Goal: Use online tool/utility: Utilize a website feature to perform a specific function

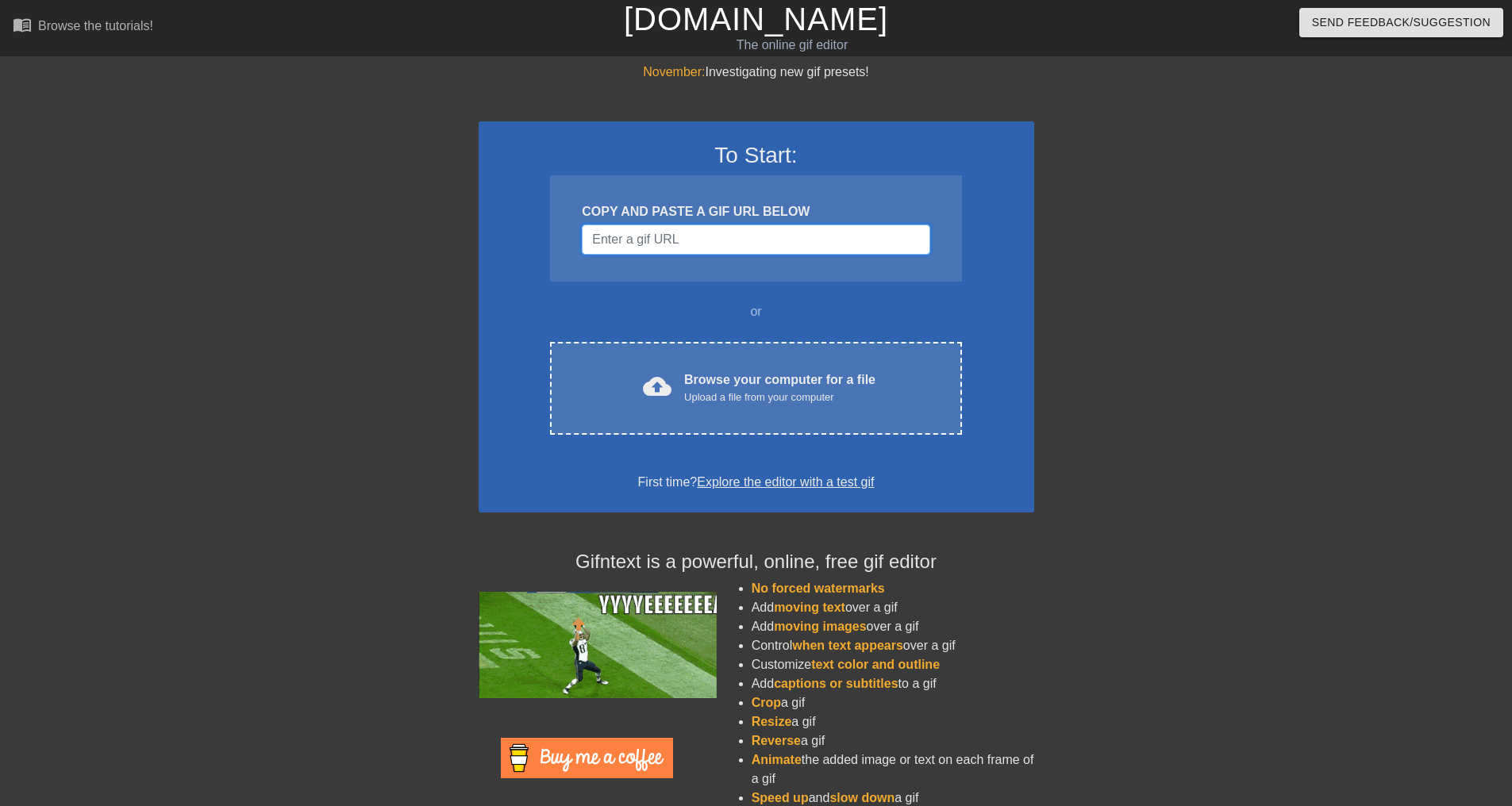
click at [693, 232] on input "Username" at bounding box center [756, 239] width 348 height 30
click at [756, 233] on input "Username" at bounding box center [756, 239] width 348 height 30
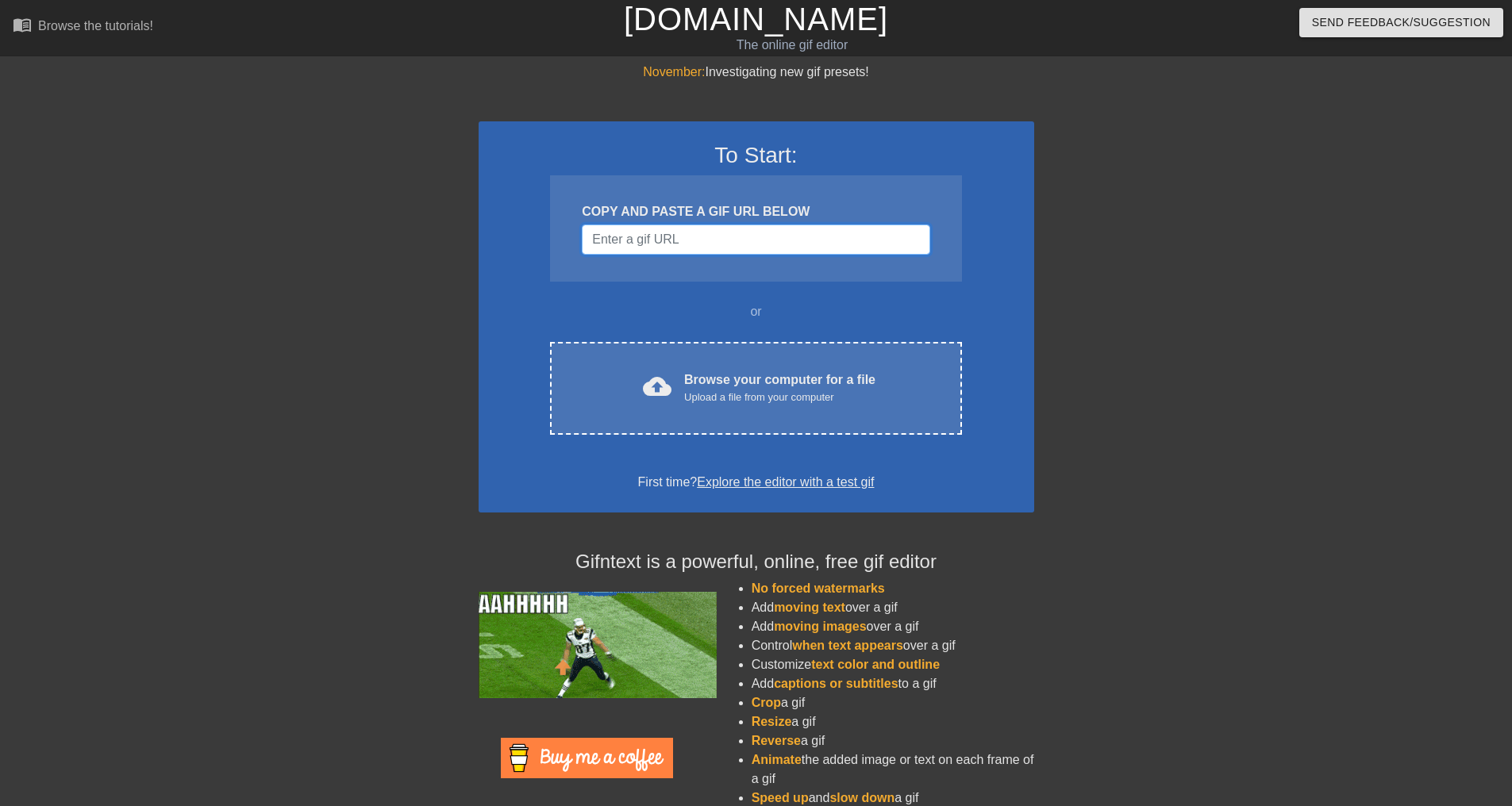
scroll to position [41, 0]
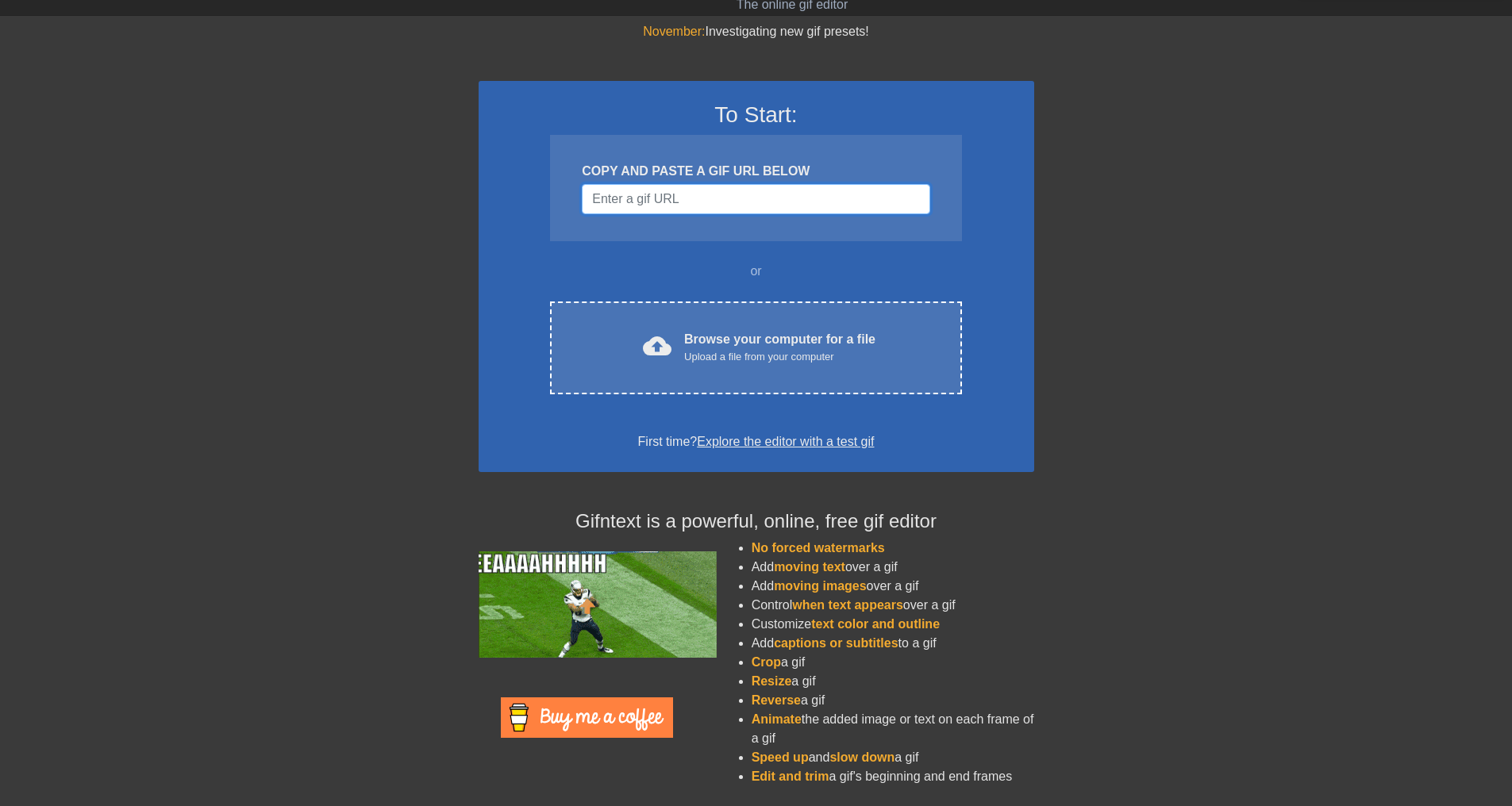
click at [732, 212] on input "Username" at bounding box center [756, 199] width 348 height 30
paste input "[URL][DOMAIN_NAME][DOMAIN_NAME]"
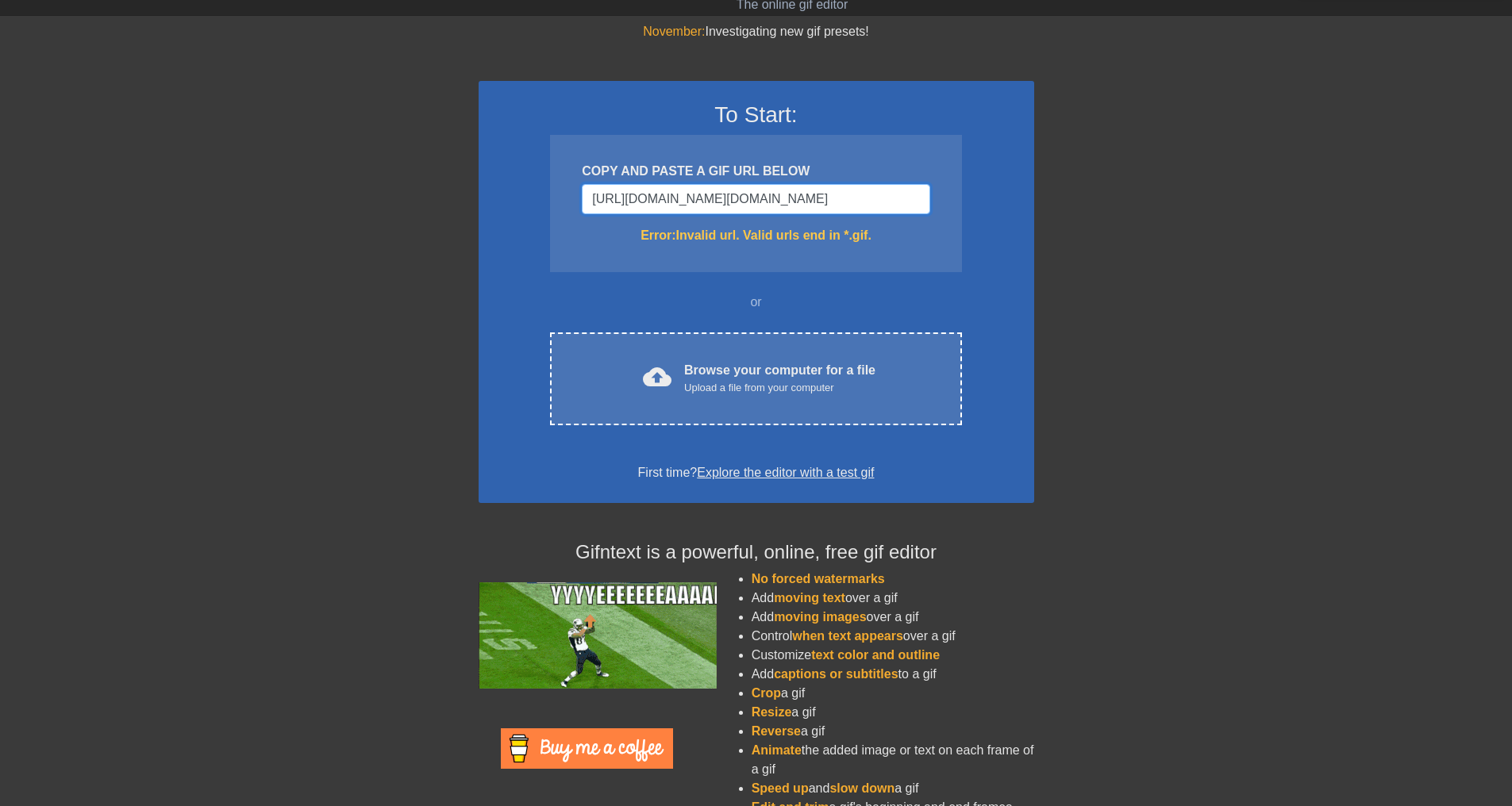
scroll to position [0, 0]
click at [731, 183] on div "COPY AND PASTE A GIF URL BELOW [URL][DOMAIN_NAME][DOMAIN_NAME] Error: Invalid u…" at bounding box center [756, 203] width 411 height 137
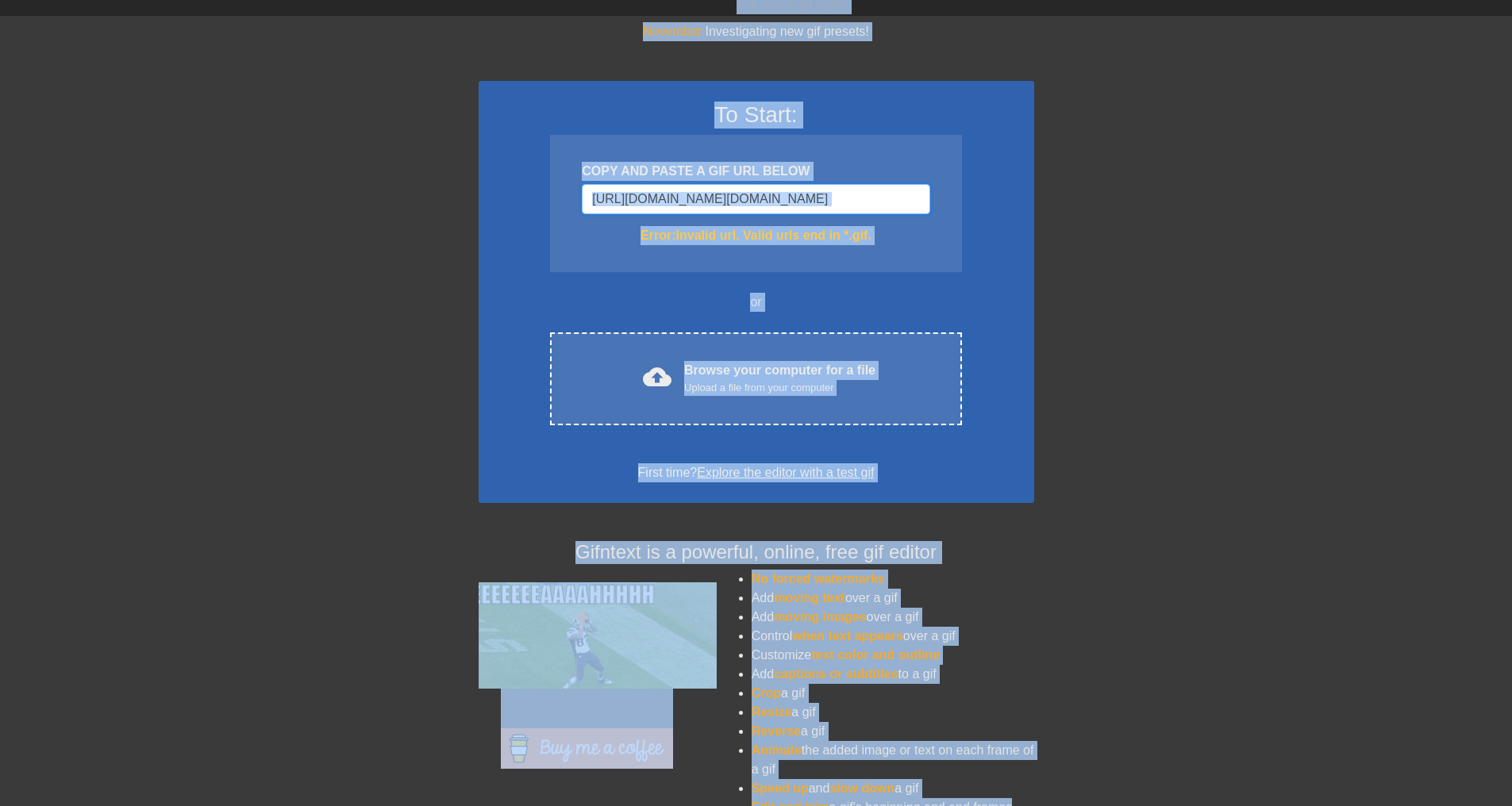
click at [735, 197] on input "[URL][DOMAIN_NAME][DOMAIN_NAME]" at bounding box center [756, 199] width 348 height 30
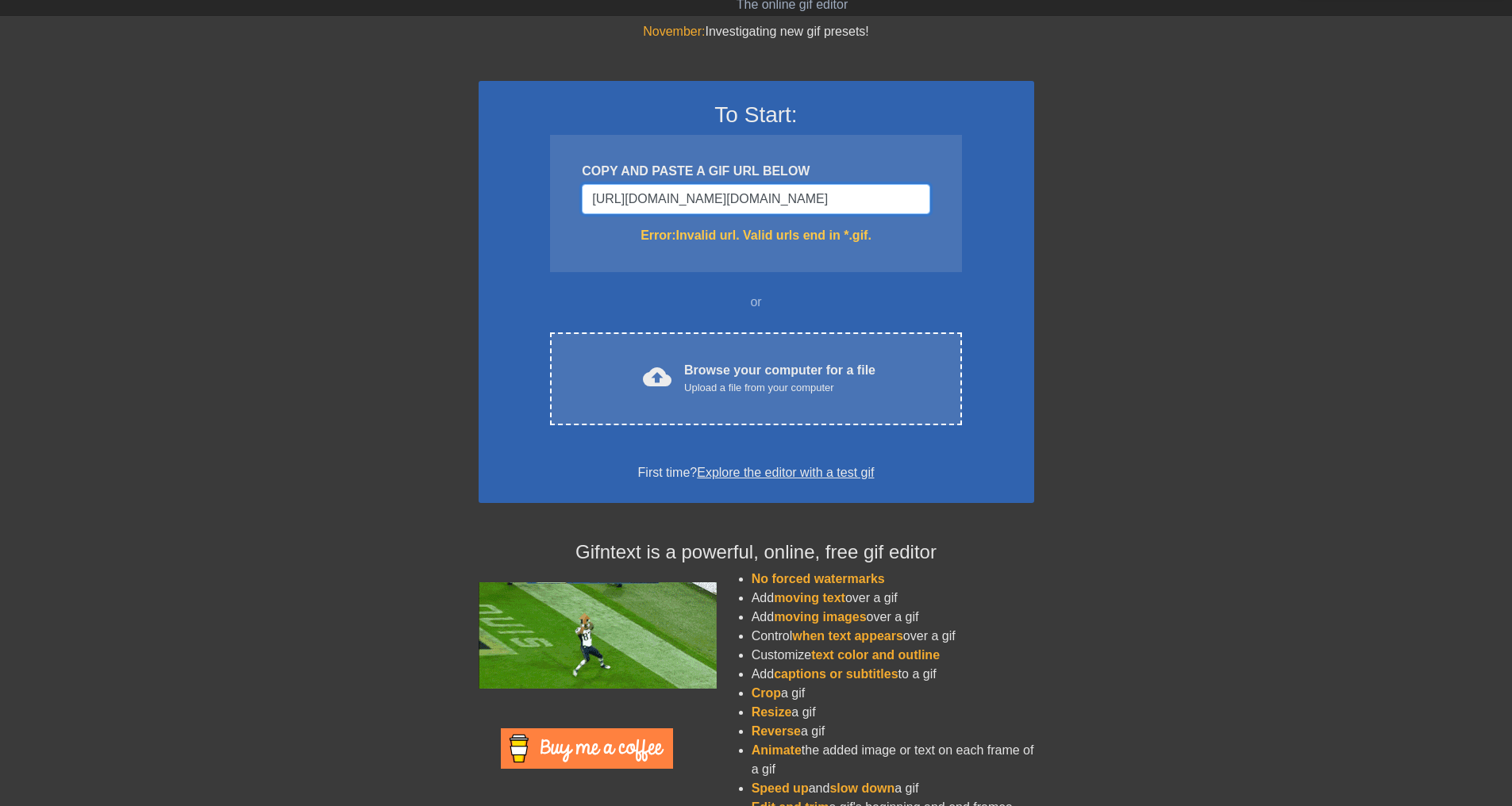
paste input "[DOMAIN_NAME][URL]"
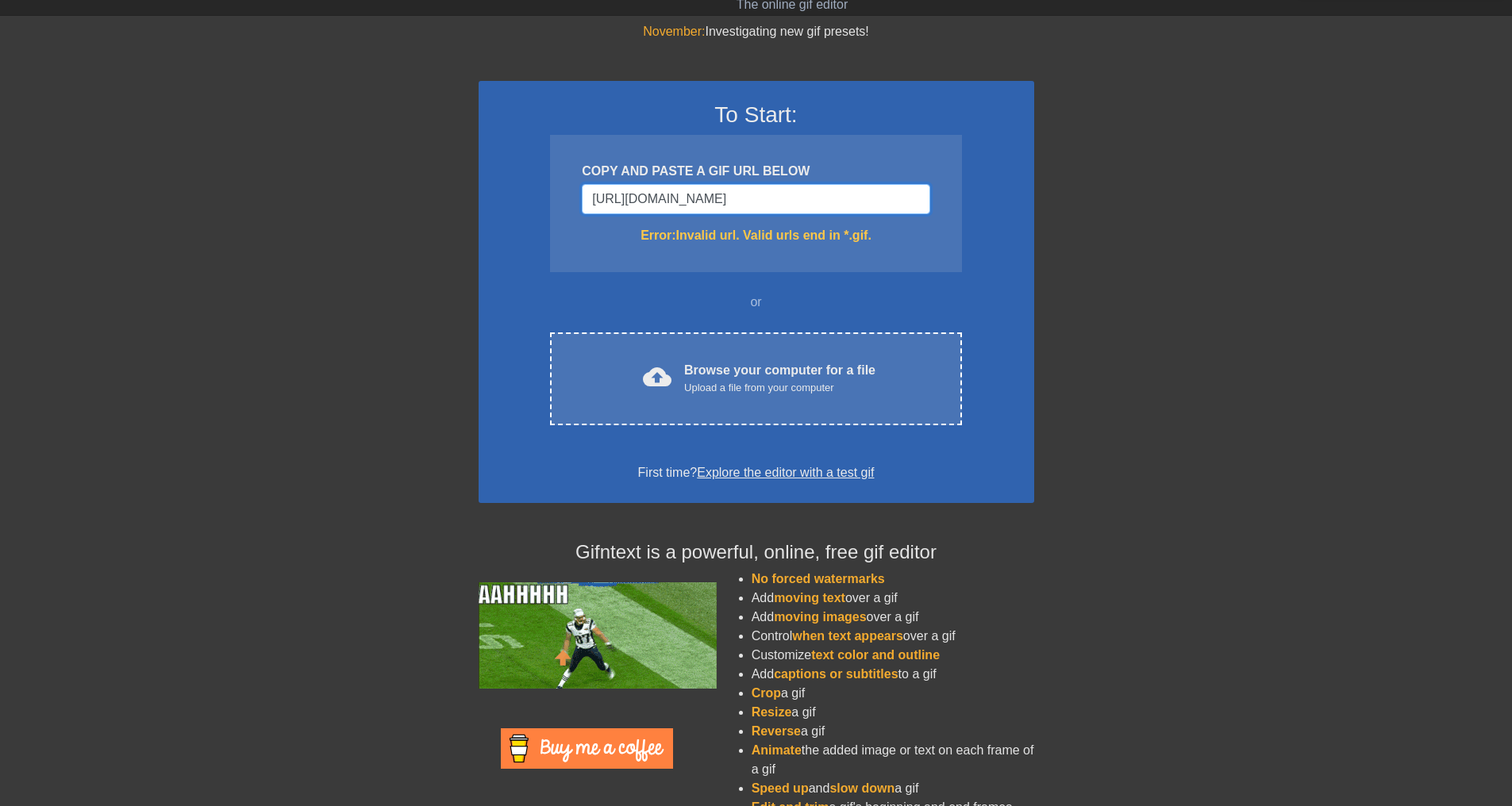
scroll to position [0, 287]
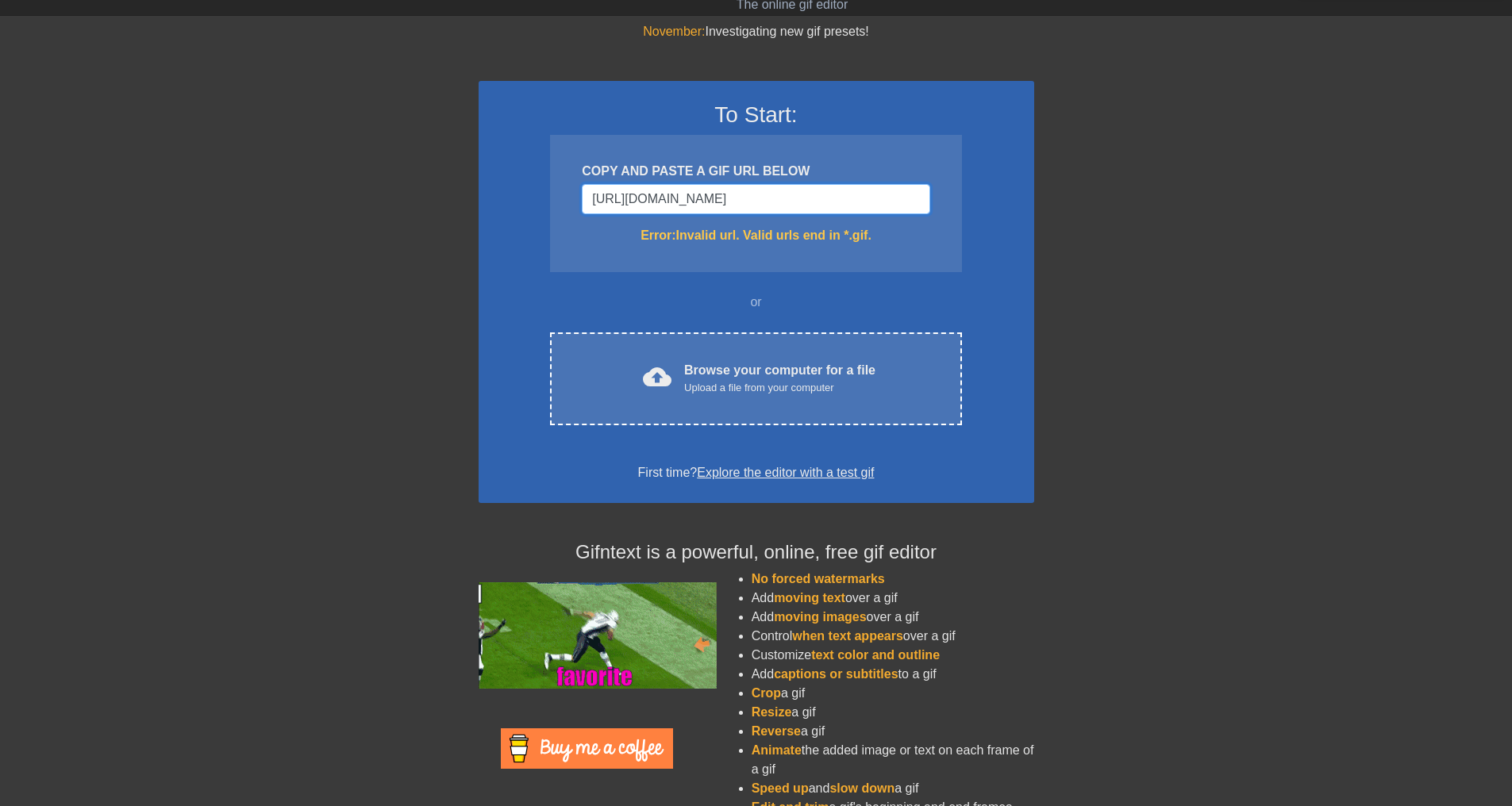
type input "[URL][DOMAIN_NAME]"
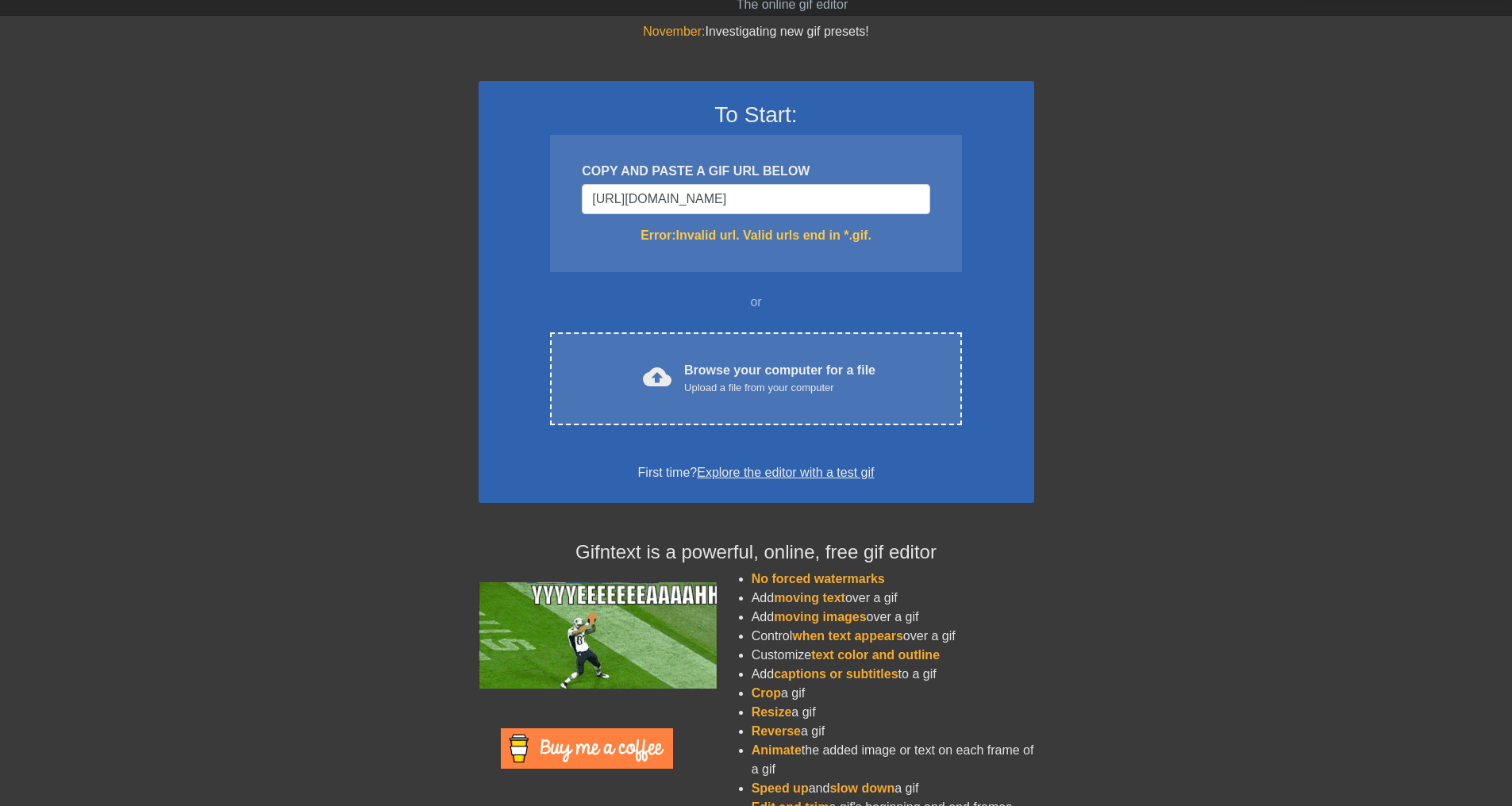
scroll to position [0, 0]
click at [936, 251] on div "COPY AND PASTE A GIF URL BELOW [URL][DOMAIN_NAME] Error: Invalid url. Valid url…" at bounding box center [756, 203] width 411 height 137
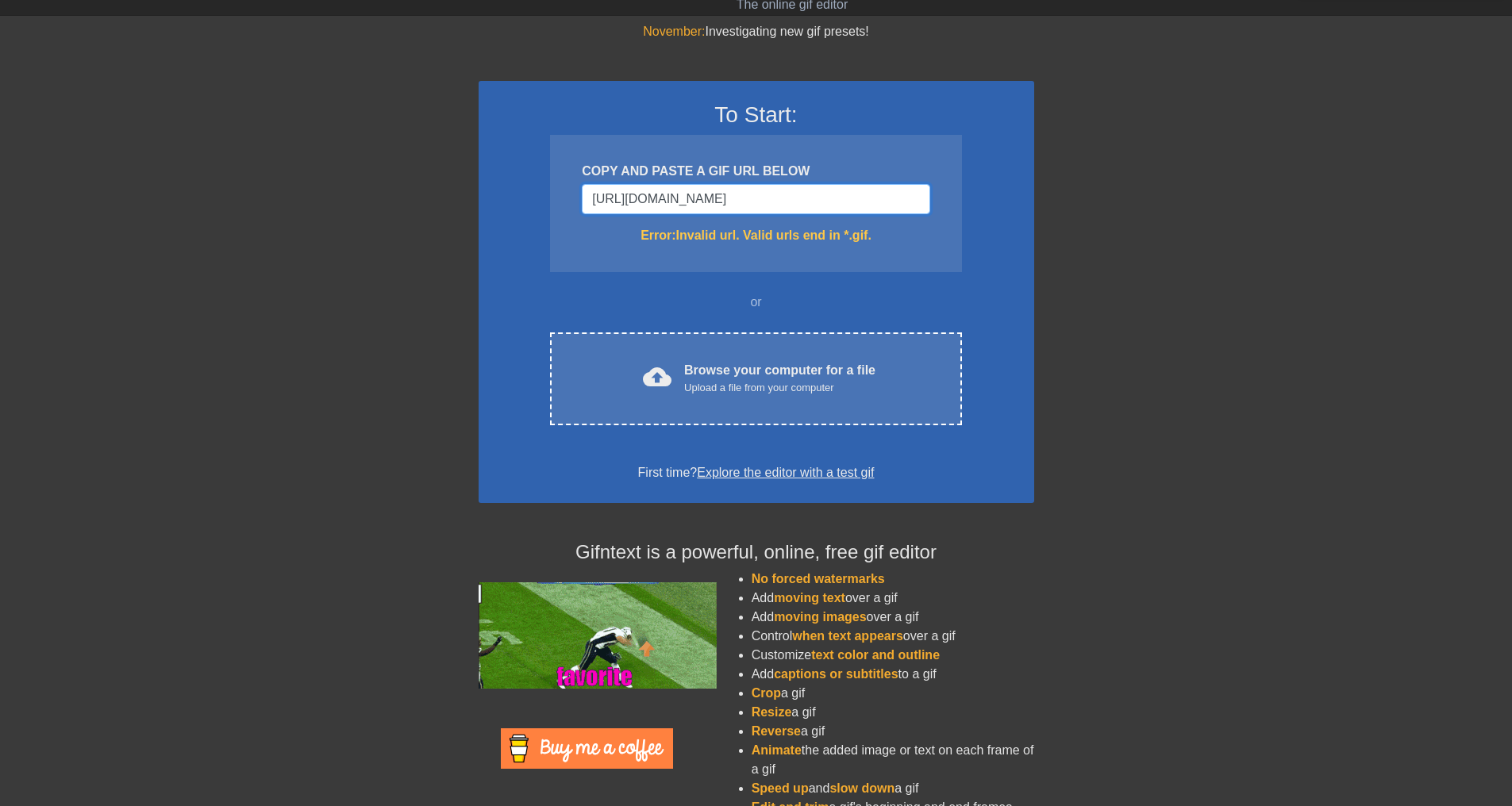
click at [743, 192] on input "[URL][DOMAIN_NAME]" at bounding box center [756, 199] width 348 height 30
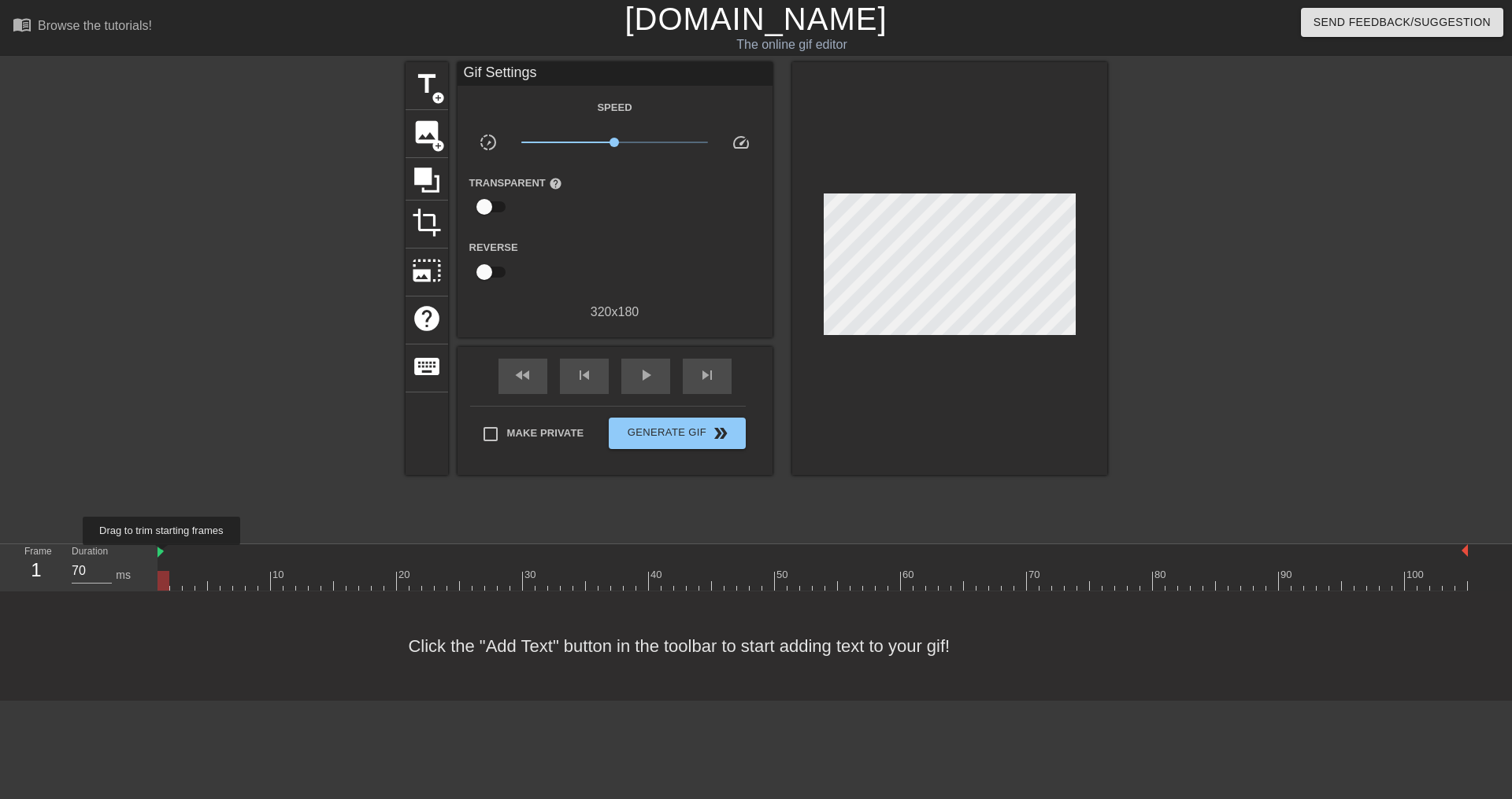
click at [162, 556] on img at bounding box center [160, 552] width 6 height 13
click at [437, 133] on span "image" at bounding box center [426, 132] width 30 height 30
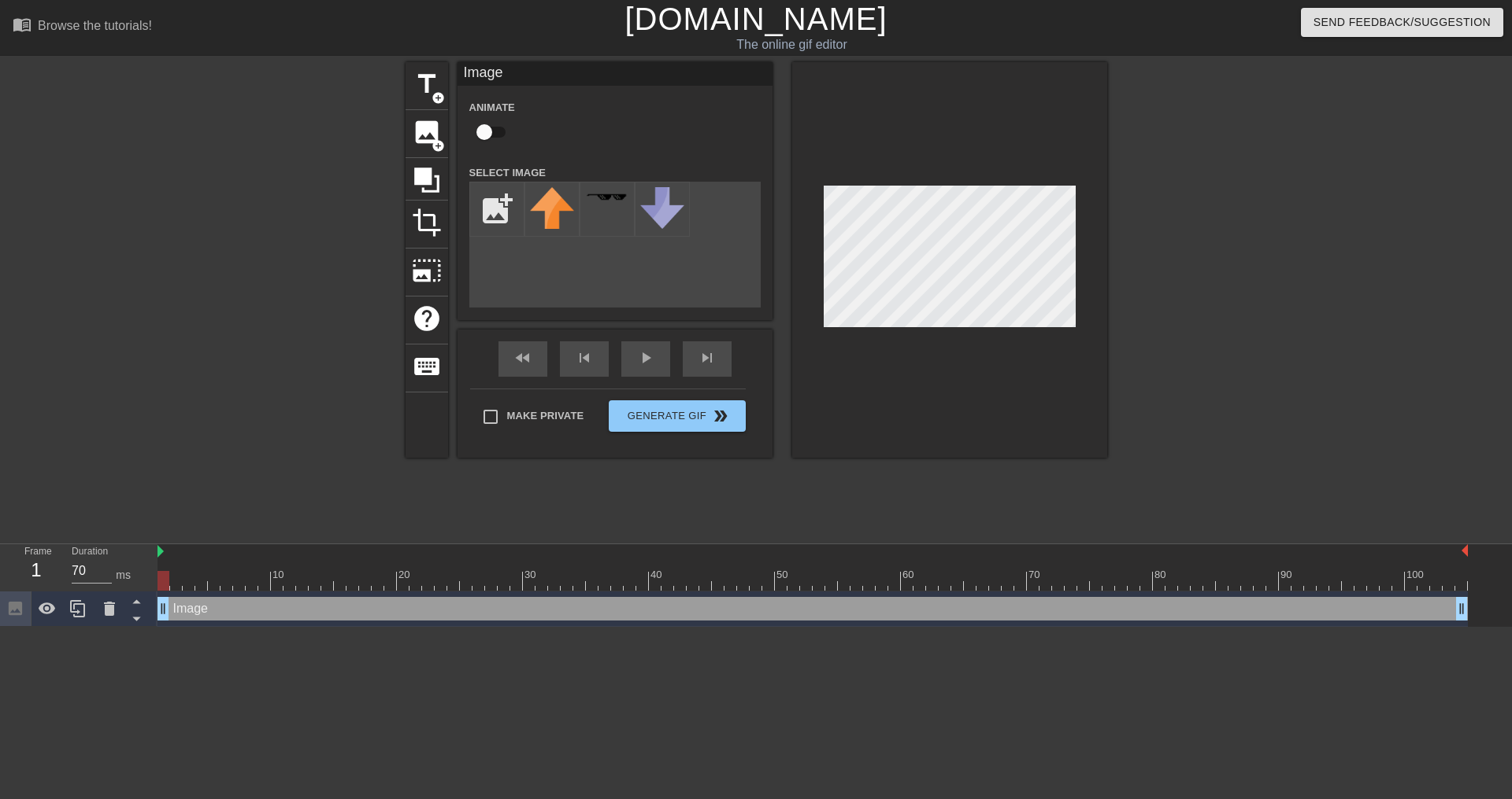
drag, startPoint x: 277, startPoint y: 618, endPoint x: 246, endPoint y: 595, distance: 38.6
click at [277, 618] on div "Image drag_handle drag_handle" at bounding box center [813, 609] width 1310 height 23
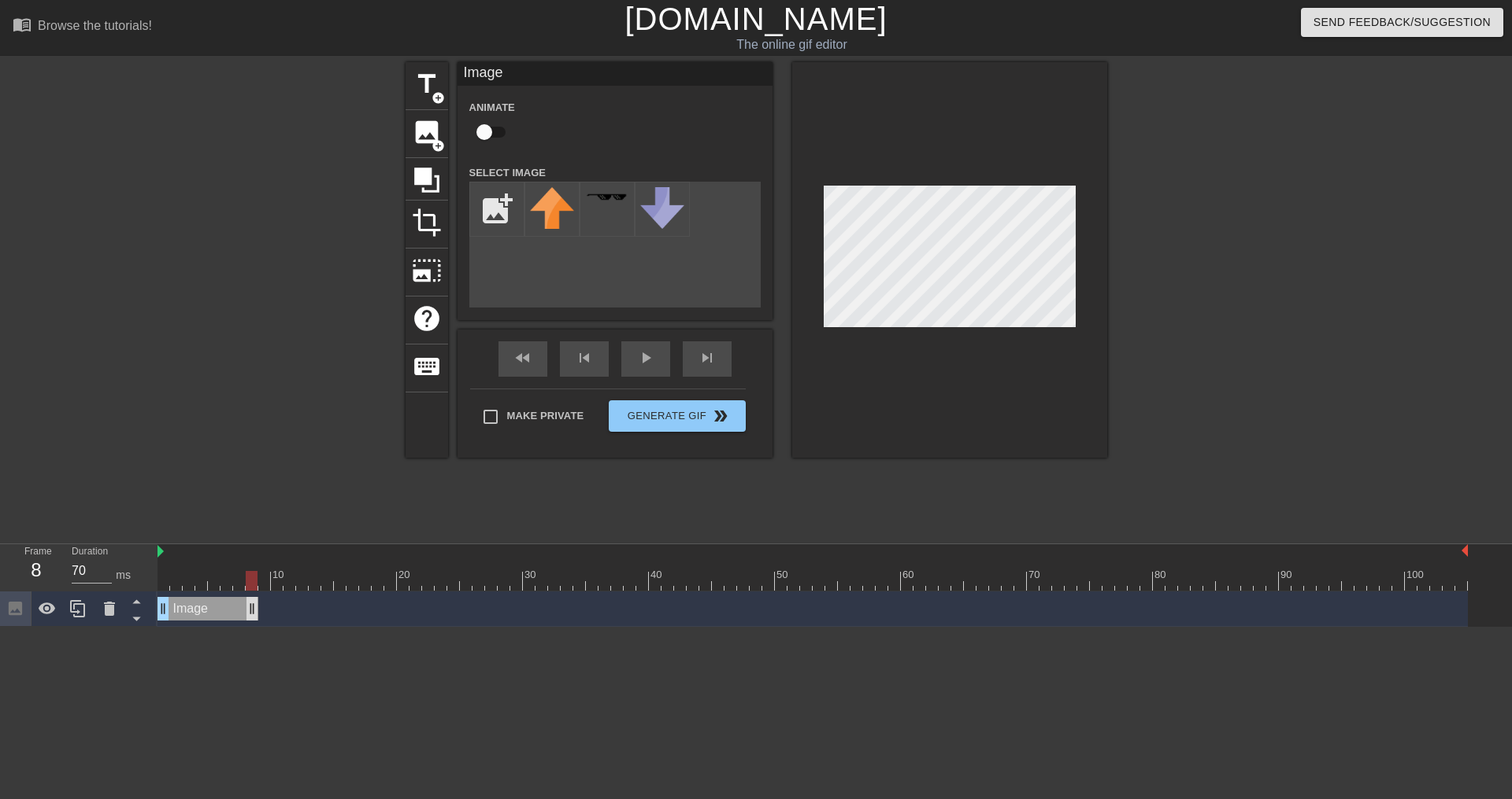
drag, startPoint x: 1457, startPoint y: 607, endPoint x: 214, endPoint y: 618, distance: 1243.0
drag, startPoint x: 160, startPoint y: 549, endPoint x: 224, endPoint y: 551, distance: 64.0
click at [190, 579] on div at bounding box center [189, 588] width 63 height 86
click at [179, 579] on div at bounding box center [189, 588] width 63 height 86
drag, startPoint x: 214, startPoint y: 554, endPoint x: 126, endPoint y: 554, distance: 88.0
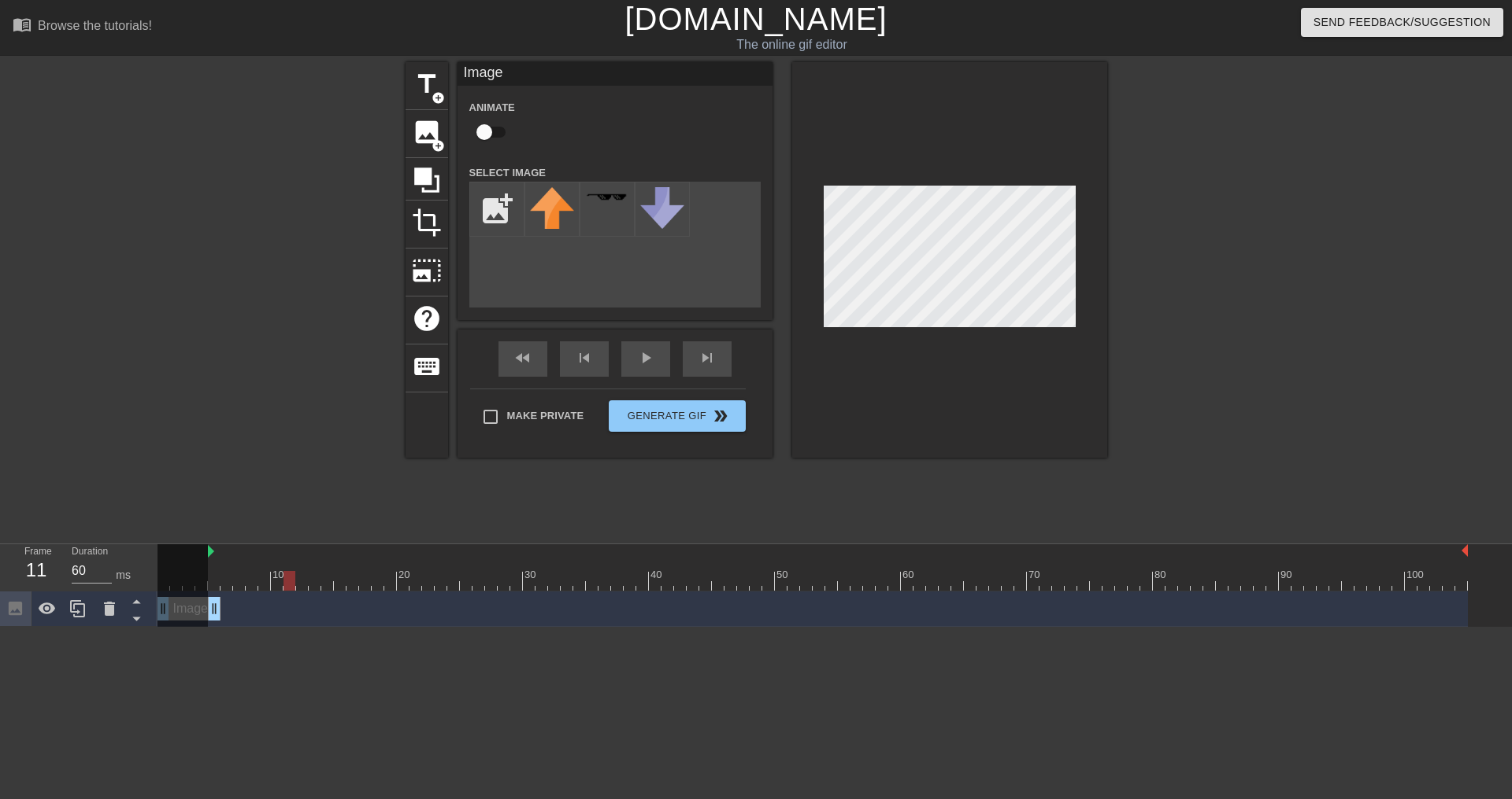
click at [126, 554] on div "Frame 11 Duration 60 ms 10 20 30 40 50 60 70 80 90 100 Image drag_handle drag_h…" at bounding box center [756, 586] width 1512 height 82
type input "70"
drag, startPoint x: 167, startPoint y: 580, endPoint x: 107, endPoint y: 580, distance: 60.0
click at [107, 580] on div "Frame 1 Duration 70 ms 10 20 30 40 50 60 70 80 90 100 Image drag_handle drag_ha…" at bounding box center [756, 586] width 1512 height 82
click at [515, 217] on input "file" at bounding box center [497, 210] width 54 height 54
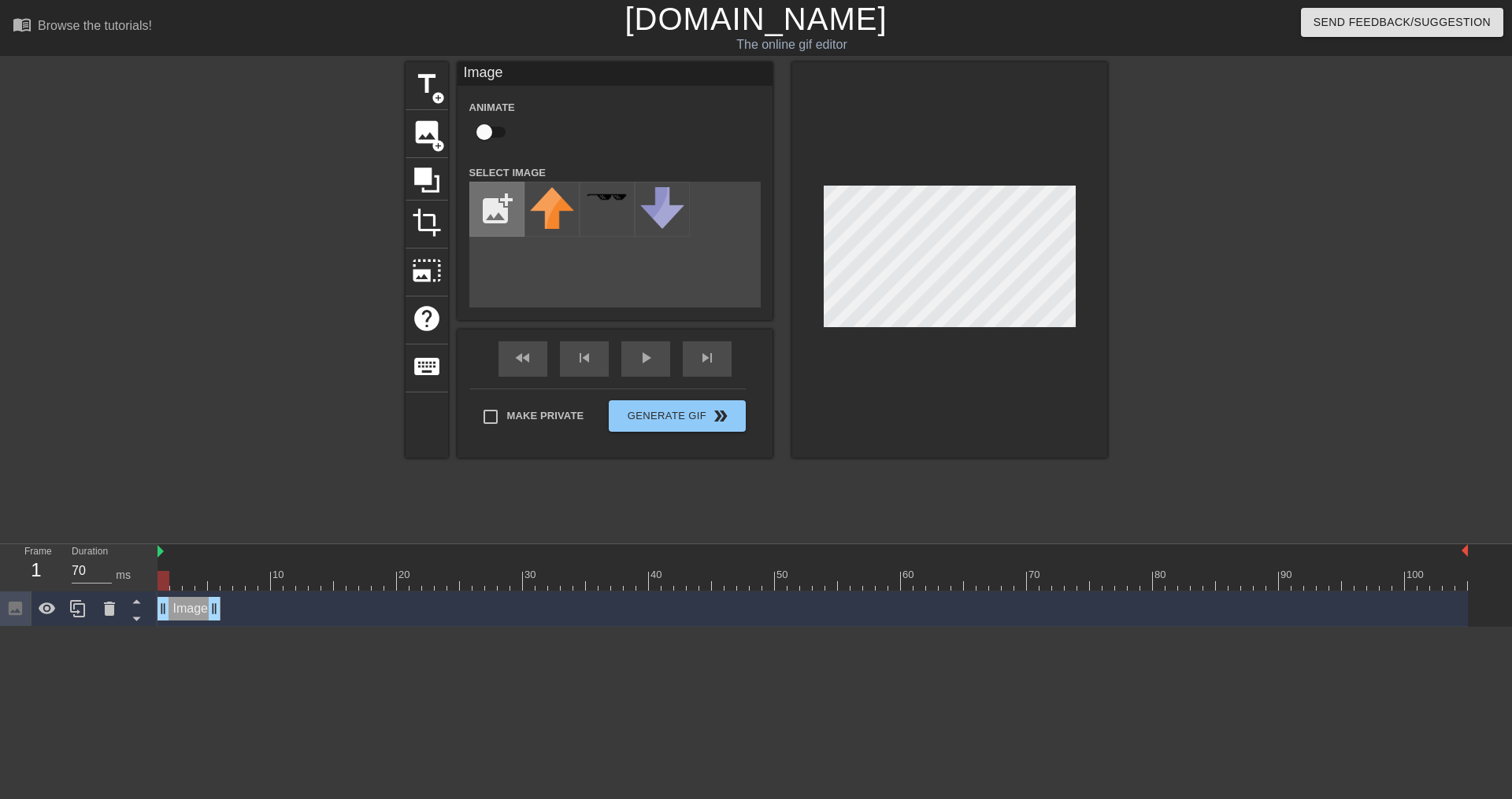
type input "C:\fakepath\Screenshot [DATE] 134554.png"
click at [550, 207] on div at bounding box center [551, 209] width 55 height 55
click at [946, 364] on div at bounding box center [949, 260] width 315 height 396
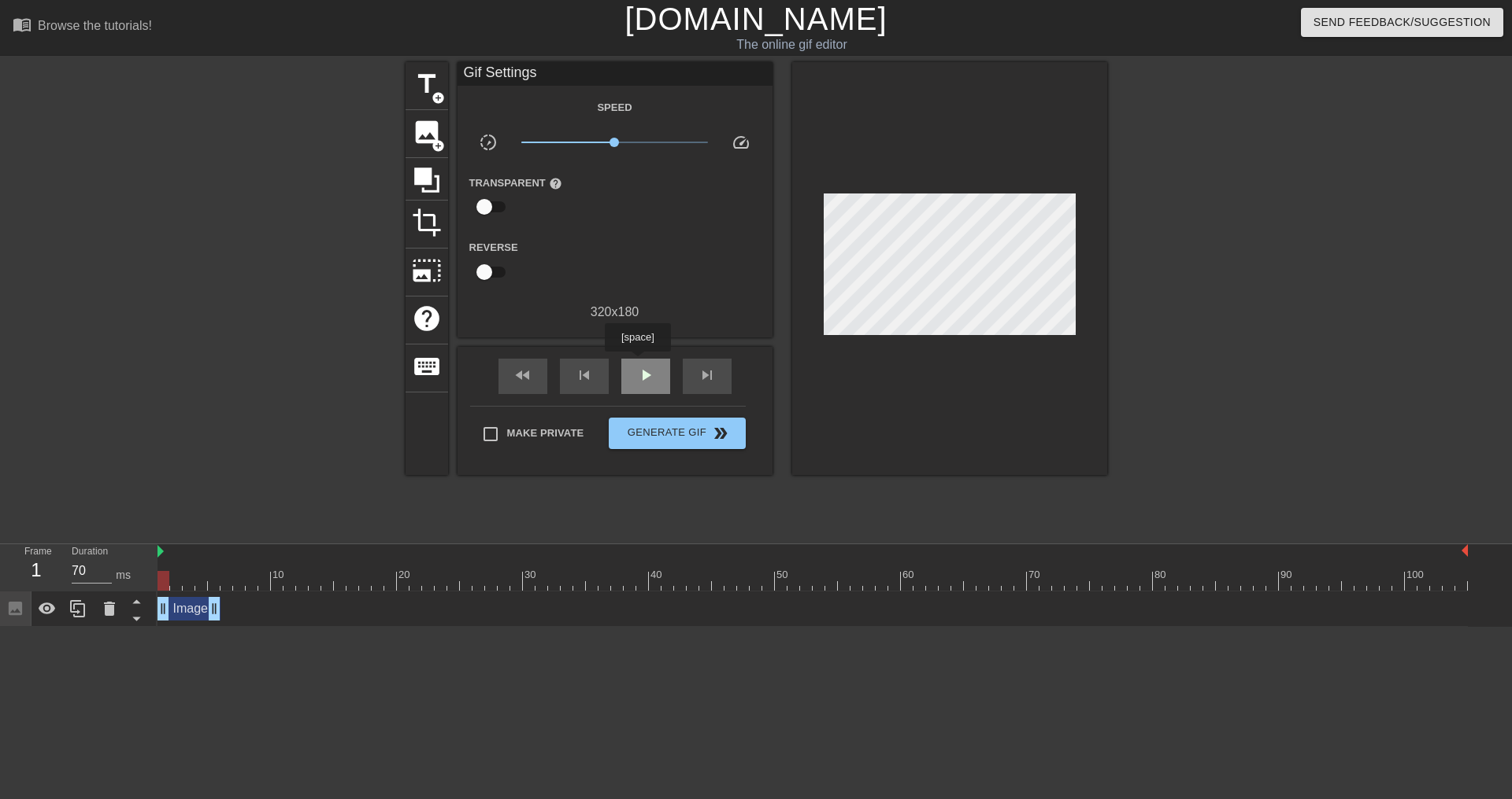
click at [637, 363] on div "play_arrow" at bounding box center [645, 377] width 48 height 36
click at [644, 377] on span "pause" at bounding box center [645, 374] width 19 height 19
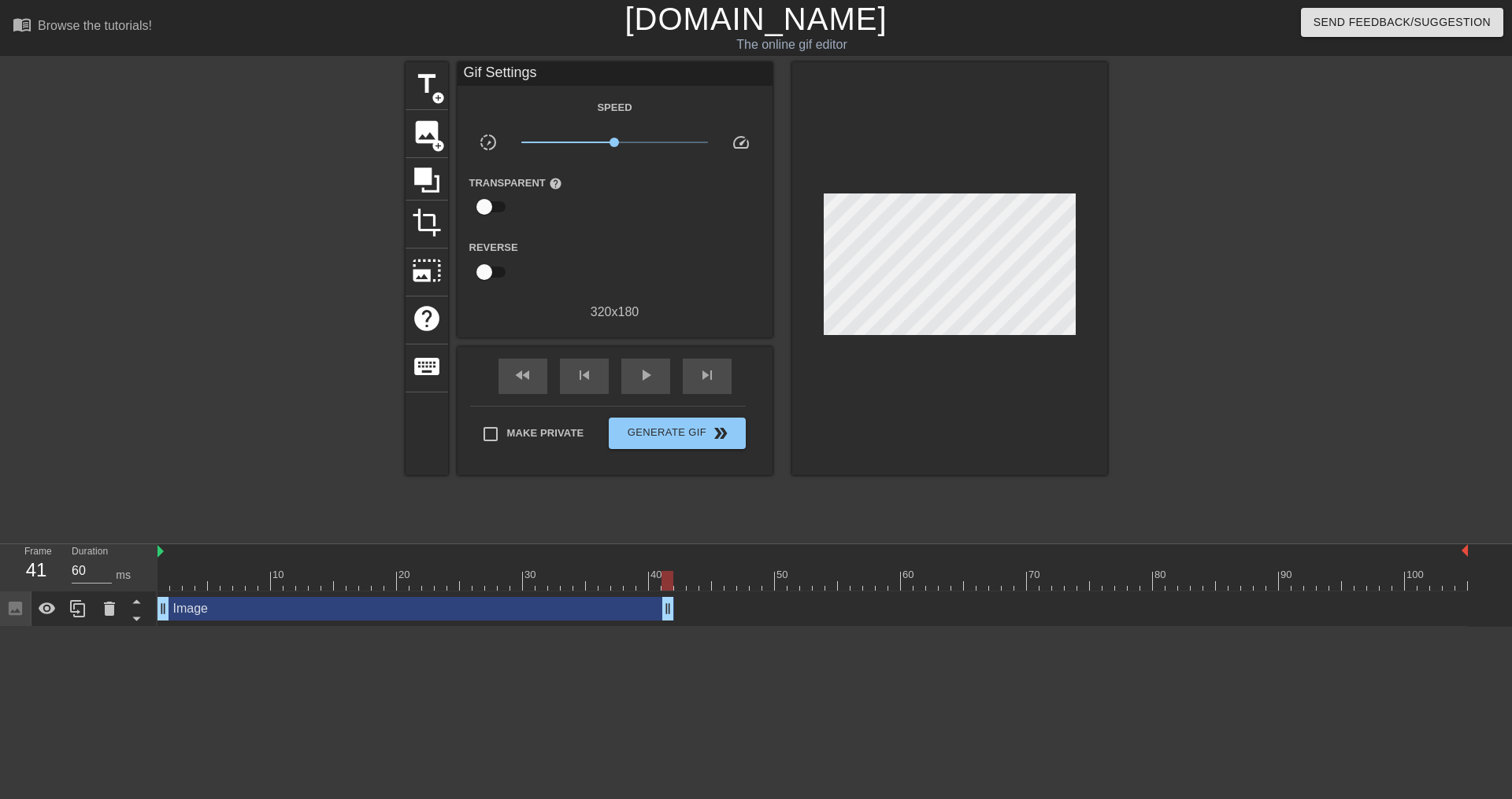
type input "70"
drag, startPoint x: 218, startPoint y: 617, endPoint x: 661, endPoint y: 606, distance: 443.1
click at [661, 606] on div "Image drag_handle drag_handle" at bounding box center [813, 609] width 1310 height 23
click at [714, 627] on html "menu_book Browse the tutorials! [DOMAIN_NAME] The online gif editor Send Feedba…" at bounding box center [756, 314] width 1512 height 627
drag, startPoint x: 1335, startPoint y: 309, endPoint x: 1229, endPoint y: 365, distance: 119.9
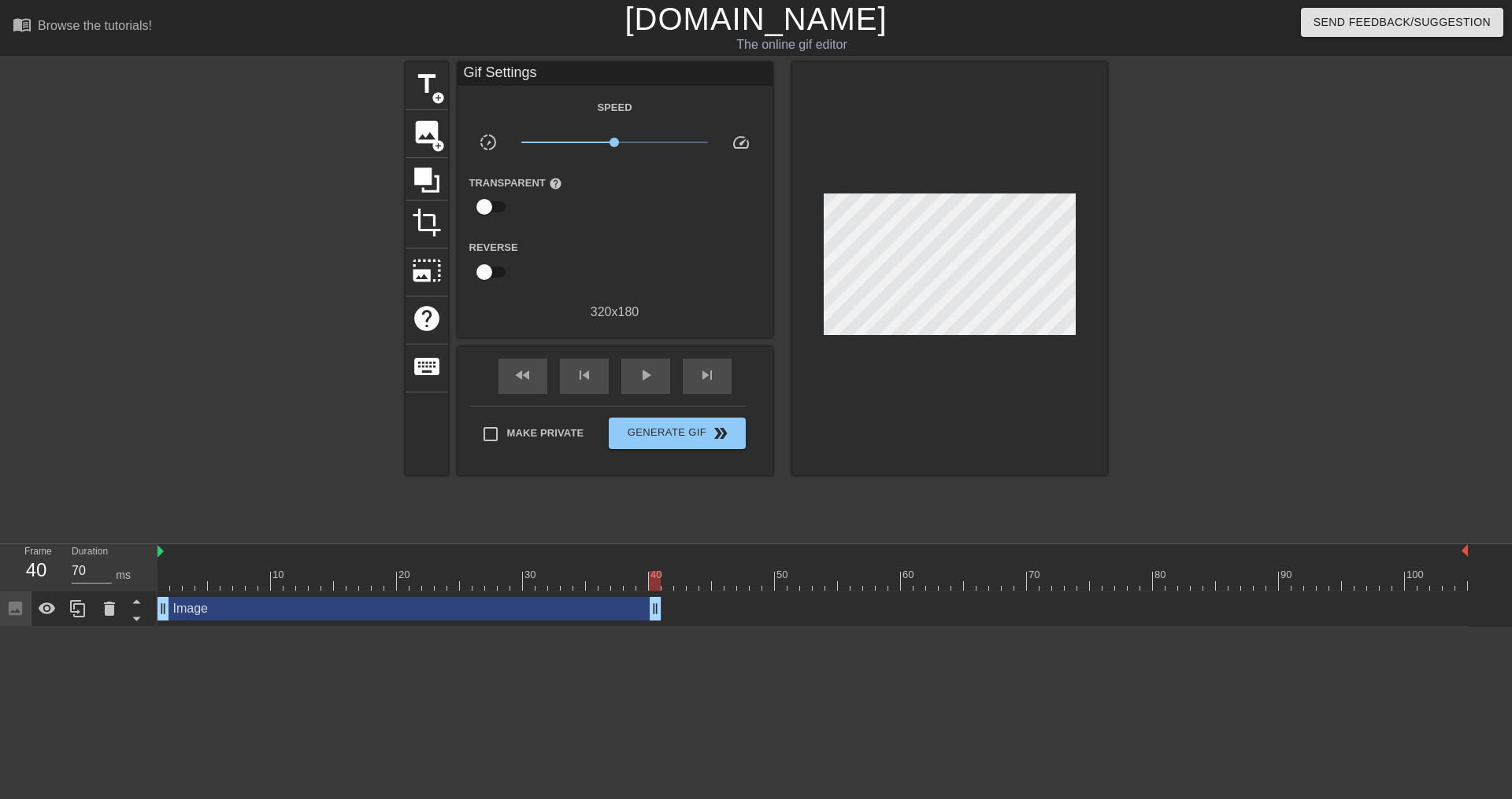
click at [1335, 308] on div at bounding box center [1244, 297] width 237 height 472
click at [422, 142] on span "image" at bounding box center [426, 132] width 30 height 30
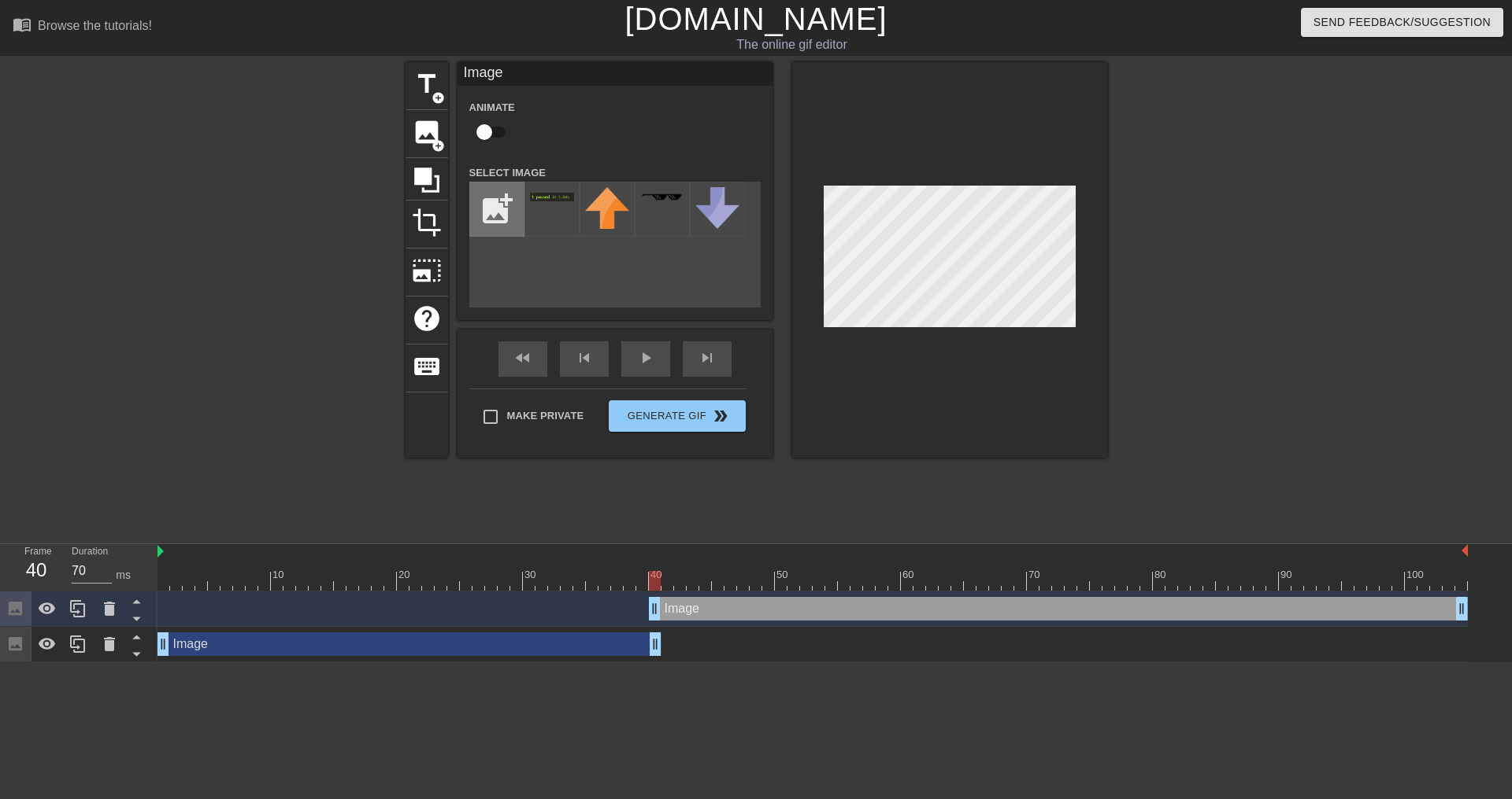
click at [489, 198] on input "file" at bounding box center [497, 210] width 54 height 54
type input "C:\fakepath\Screenshot [DATE] 134722.png"
click at [550, 197] on img at bounding box center [551, 197] width 44 height 10
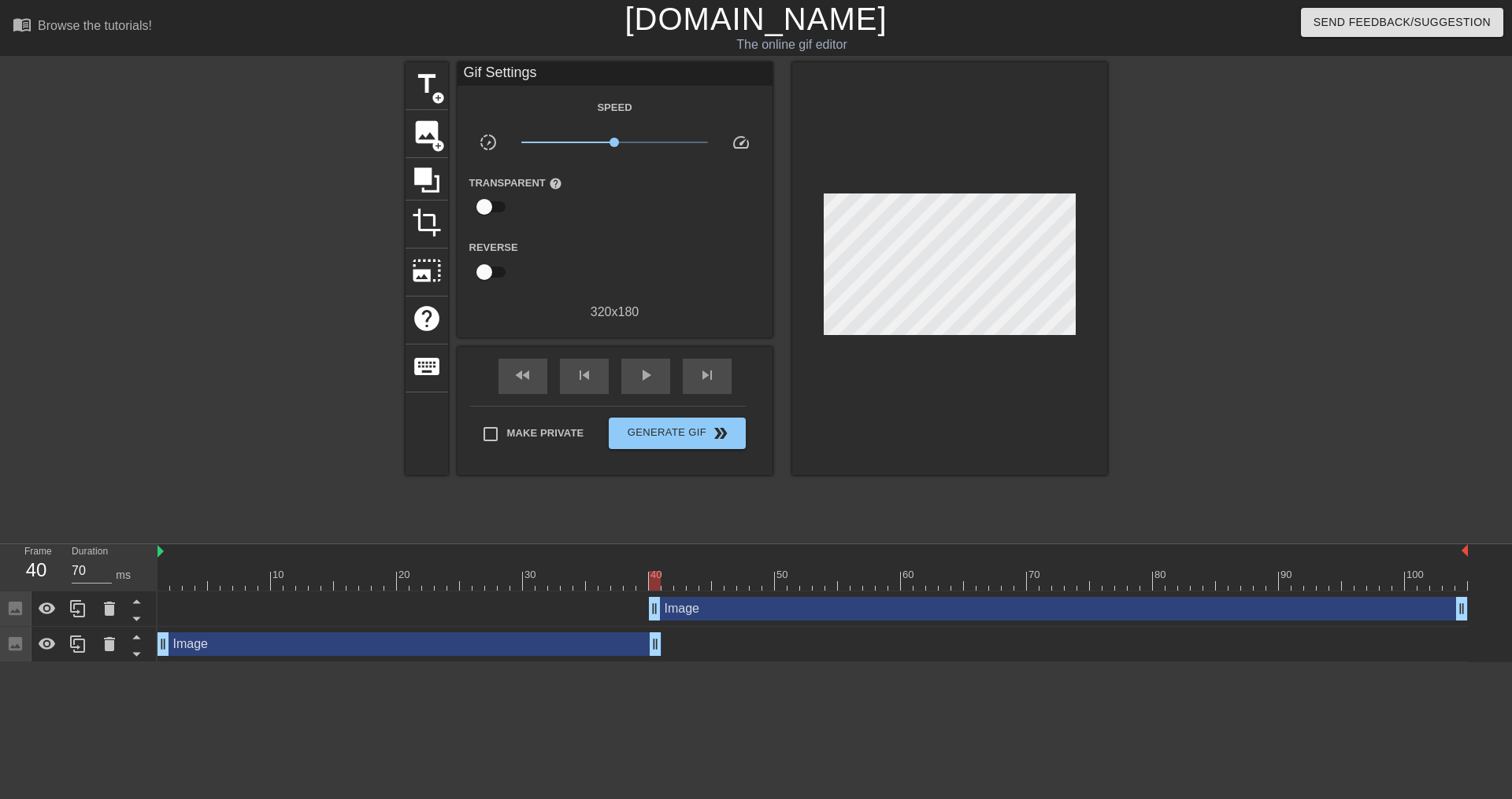
click at [276, 663] on html "menu_book Browse the tutorials! [DOMAIN_NAME] The online gif editor Send Feedba…" at bounding box center [756, 331] width 1512 height 663
click at [367, 656] on div "Image drag_handle drag_handle" at bounding box center [410, 644] width 504 height 23
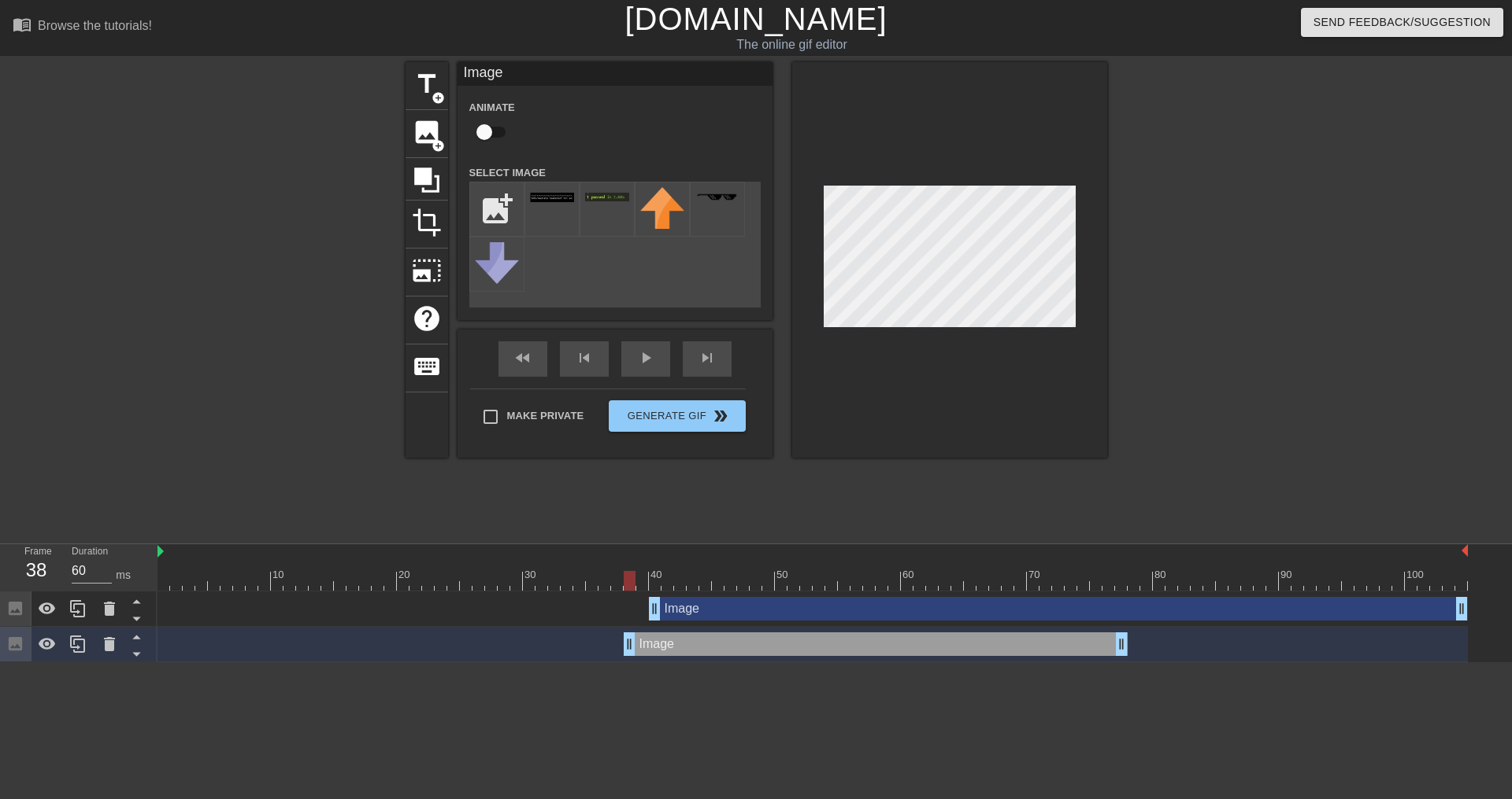
drag, startPoint x: 476, startPoint y: 643, endPoint x: 940, endPoint y: 644, distance: 464.0
click at [940, 644] on div "Image drag_handle drag_handle" at bounding box center [876, 644] width 504 height 23
click at [560, 585] on div at bounding box center [813, 581] width 1310 height 20
click at [493, 580] on div at bounding box center [813, 581] width 1310 height 20
click at [421, 572] on div at bounding box center [813, 581] width 1310 height 20
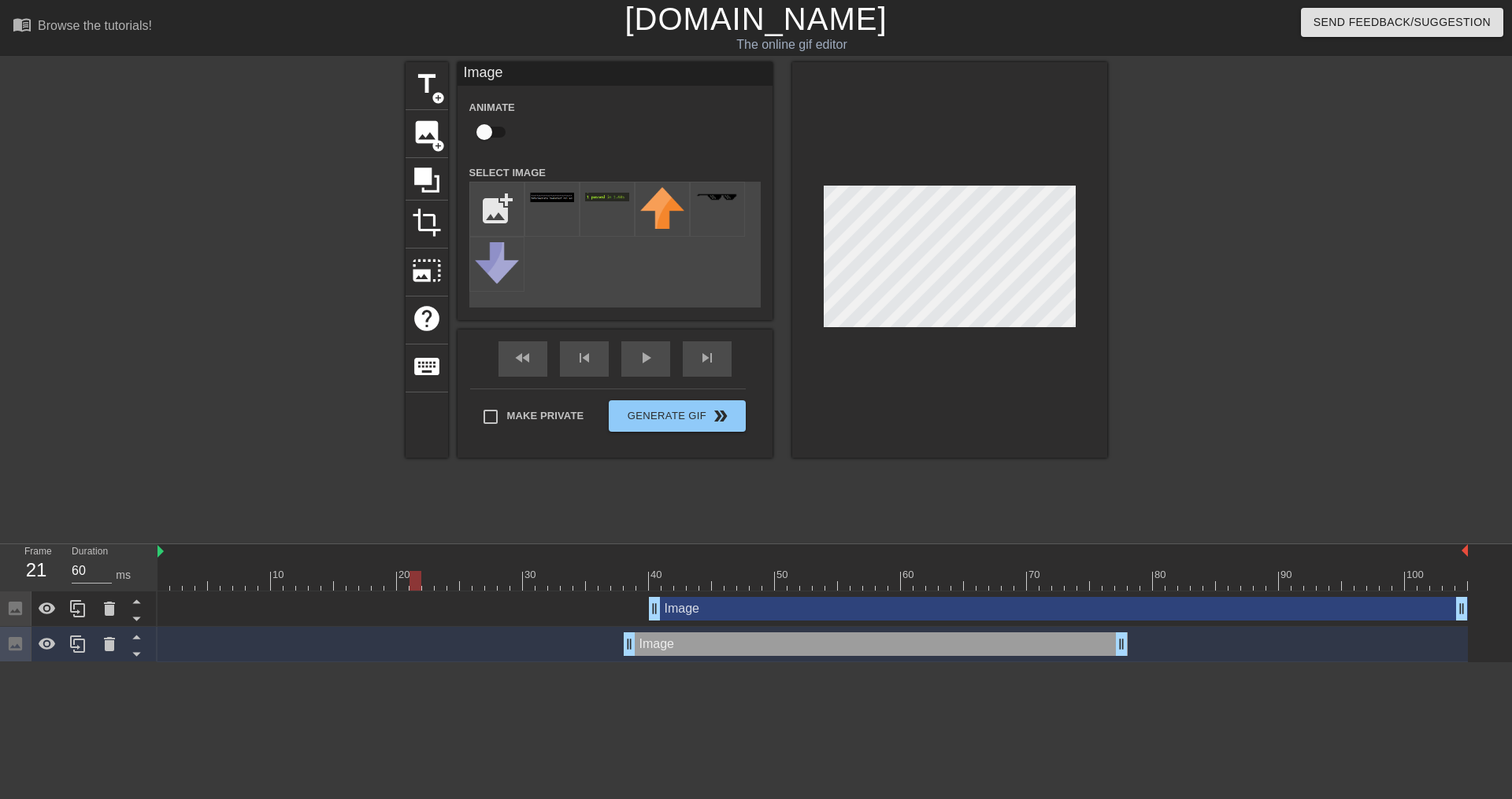
click at [711, 586] on div at bounding box center [813, 581] width 1310 height 20
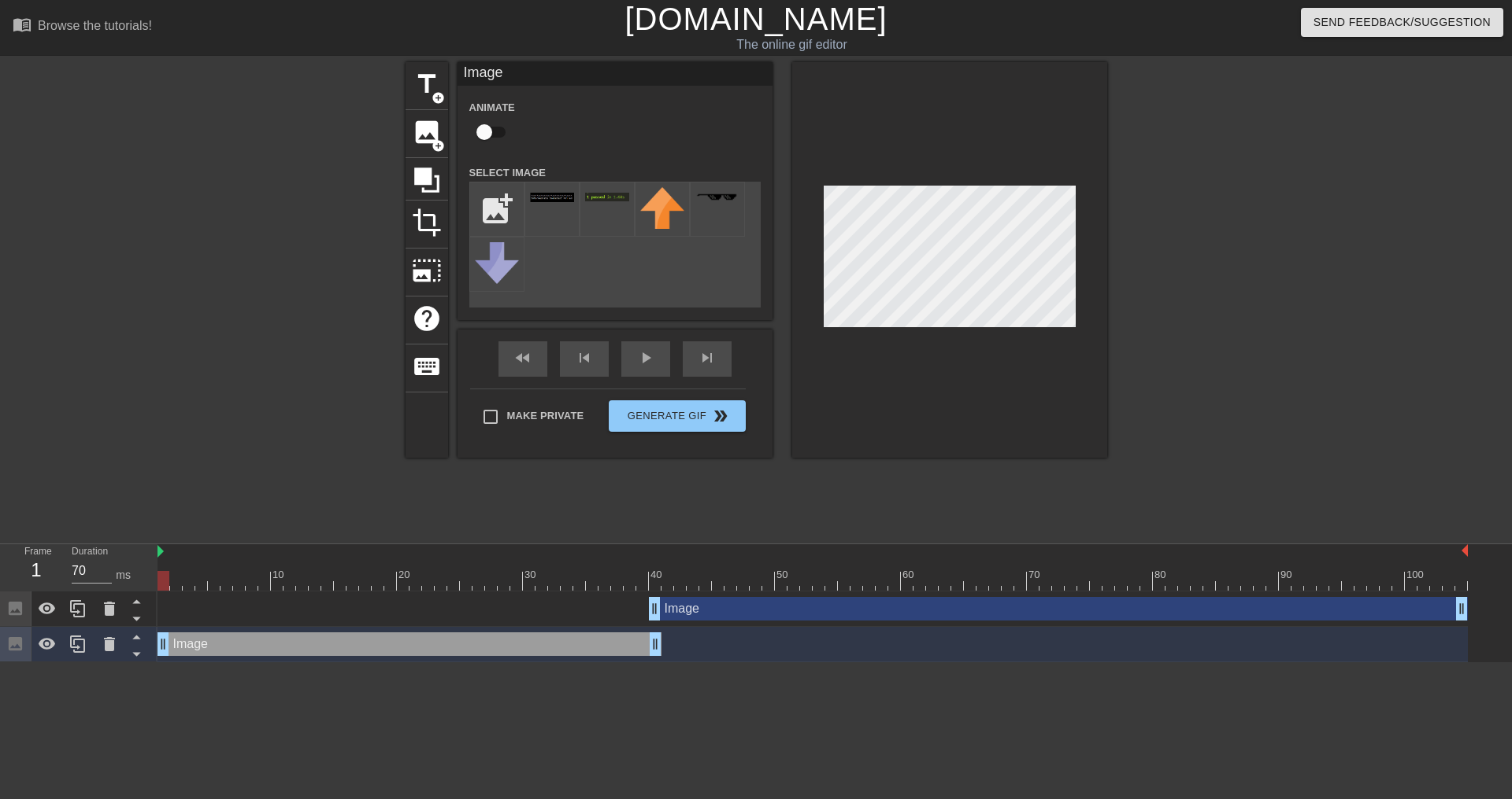
drag, startPoint x: 694, startPoint y: 644, endPoint x: 170, endPoint y: 619, distance: 524.6
click at [170, 619] on div "Image drag_handle drag_handle Image drag_handle drag_handle" at bounding box center [834, 627] width 1354 height 71
click at [649, 573] on div at bounding box center [813, 581] width 1310 height 20
click at [670, 580] on div at bounding box center [813, 581] width 1310 height 20
click at [610, 580] on div at bounding box center [813, 581] width 1310 height 20
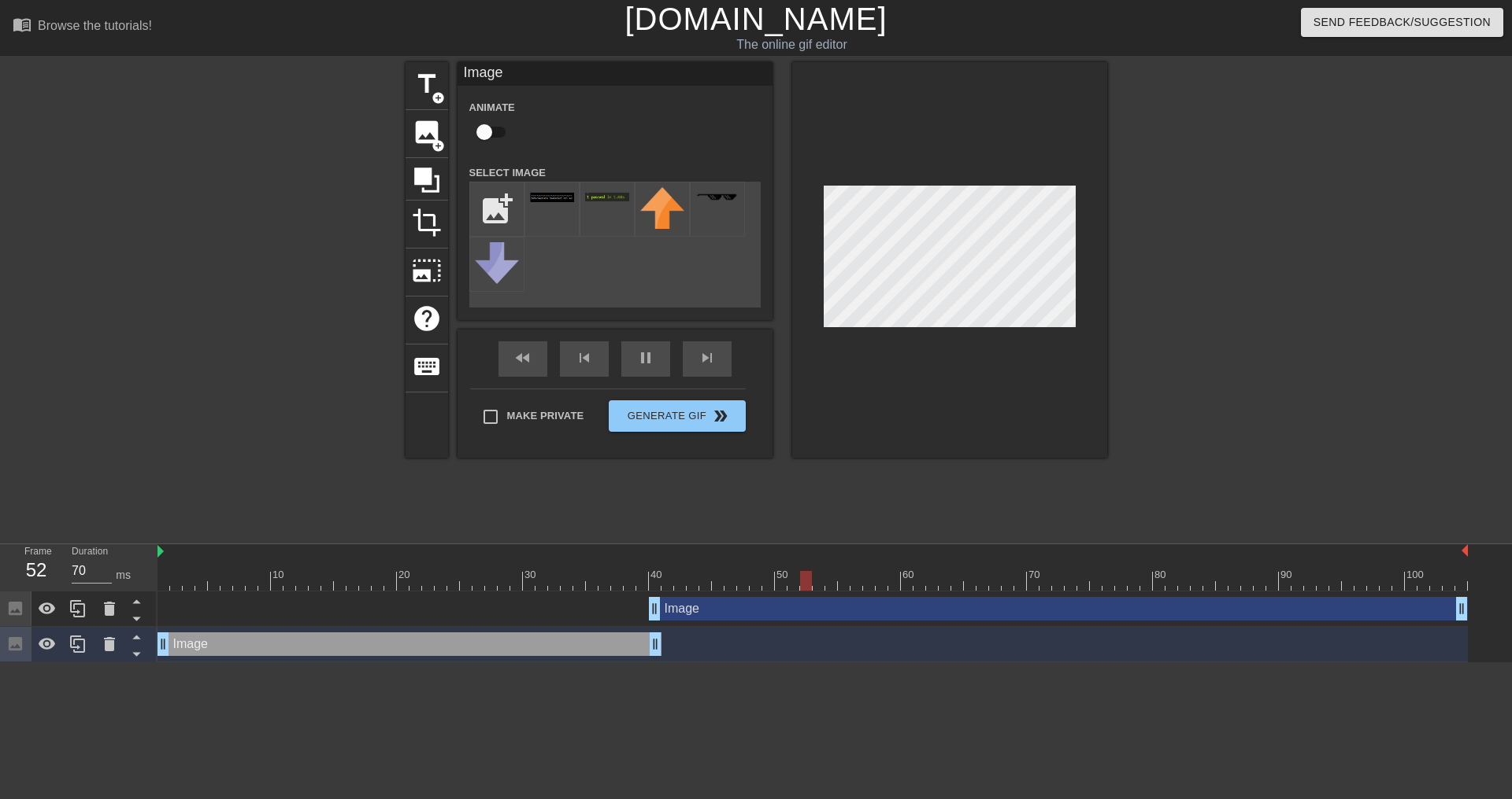
click at [764, 663] on html "menu_book Browse the tutorials! [DOMAIN_NAME] The online gif editor Send Feedba…" at bounding box center [756, 331] width 1512 height 663
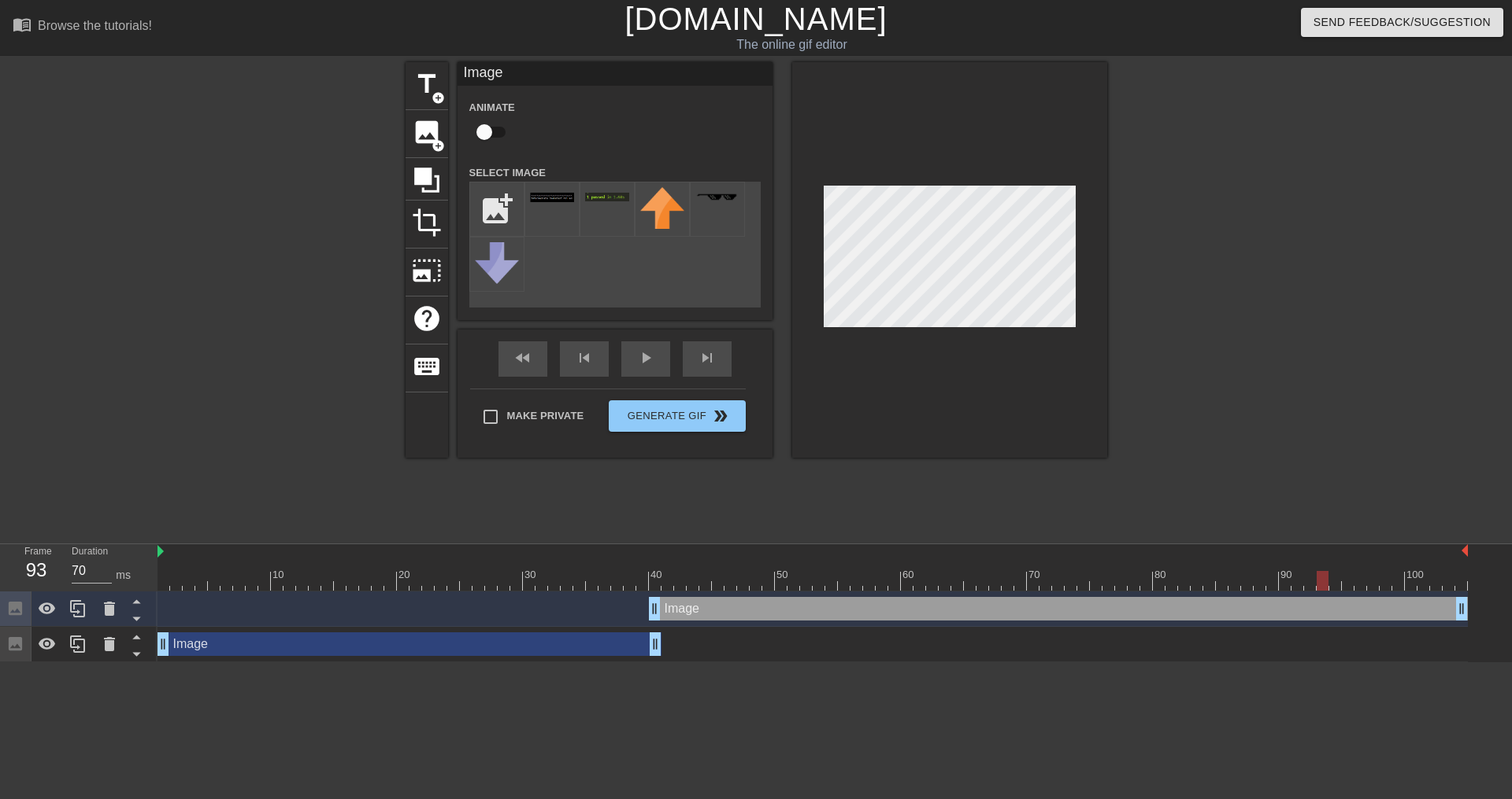
click at [997, 362] on div at bounding box center [949, 260] width 315 height 396
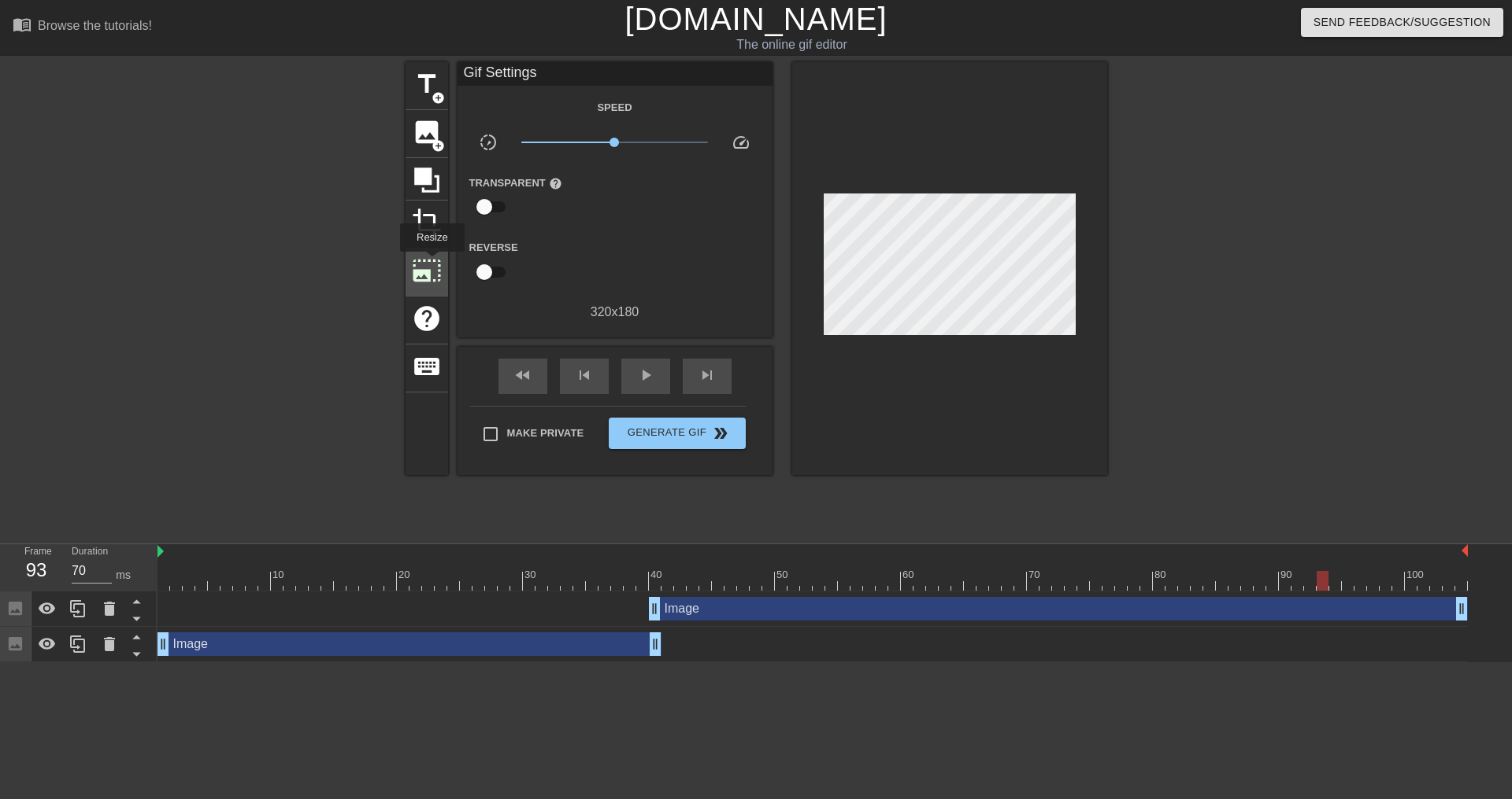
click at [430, 262] on span "photo_size_select_large" at bounding box center [426, 270] width 30 height 30
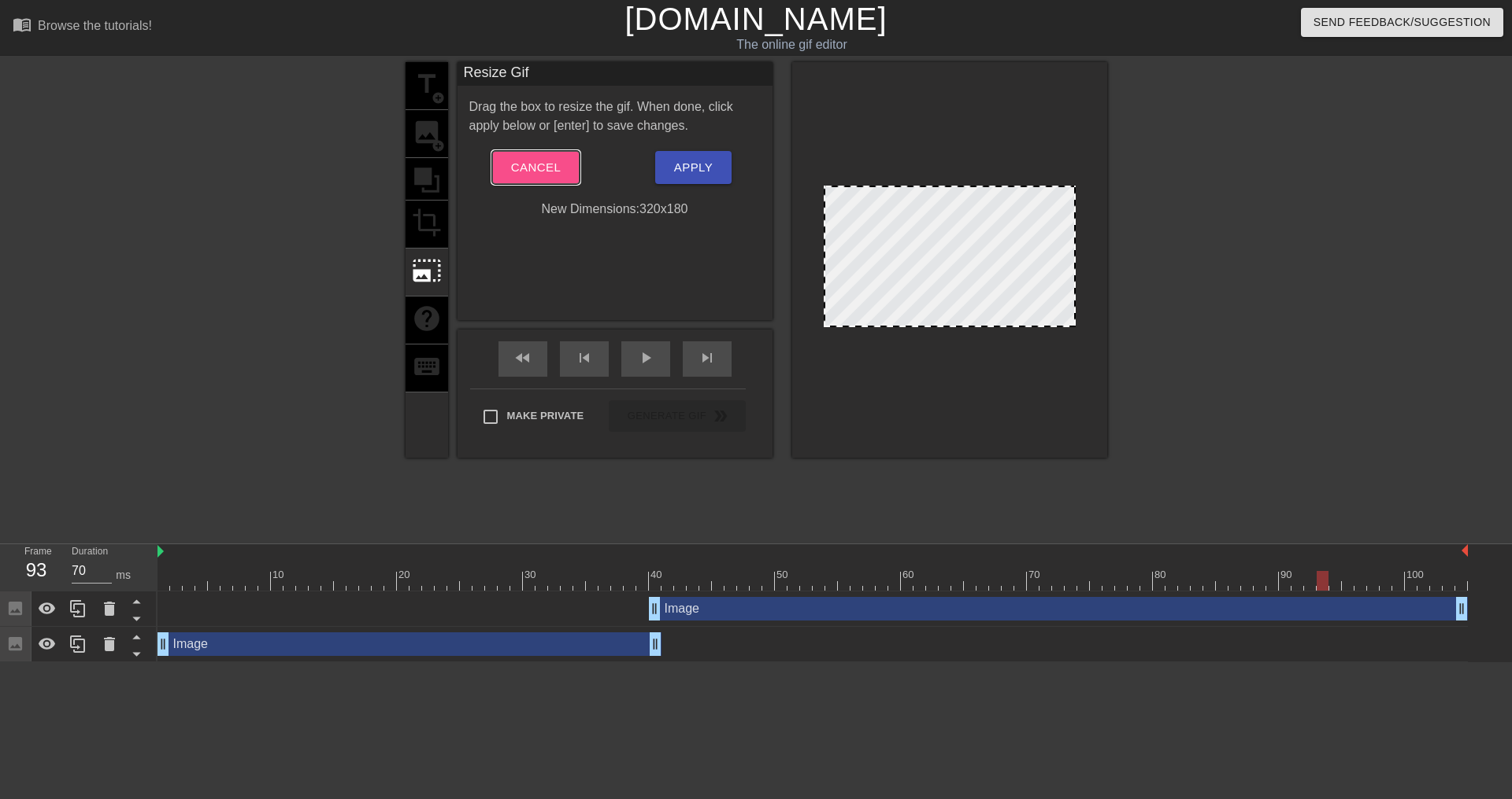
click at [541, 177] on span "Cancel" at bounding box center [535, 168] width 49 height 21
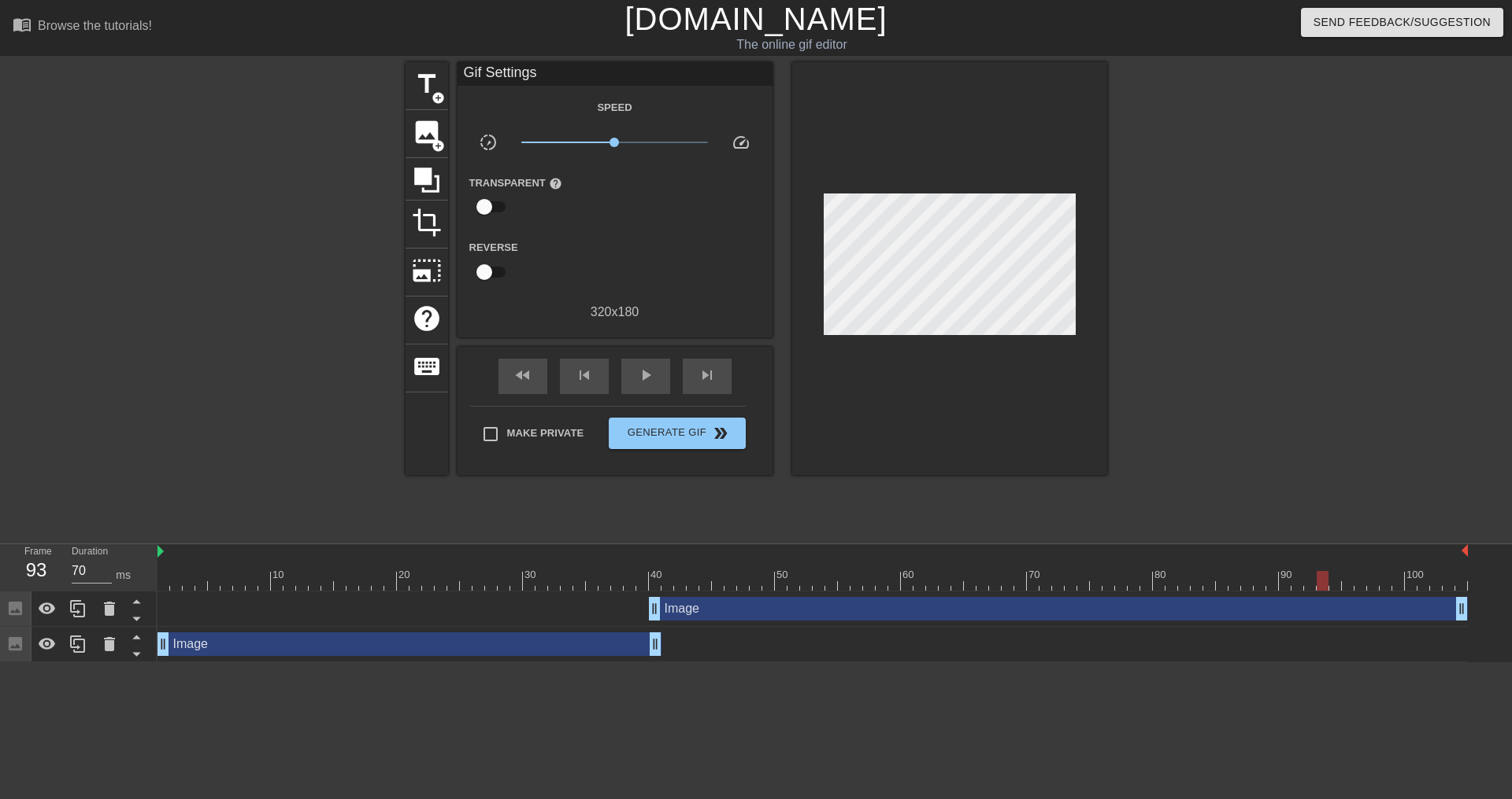
click at [449, 215] on div "title add_circle image add_circle crop photo_size_select_large help keyboard Gi…" at bounding box center [756, 268] width 702 height 413
click at [434, 218] on span "crop" at bounding box center [426, 222] width 30 height 30
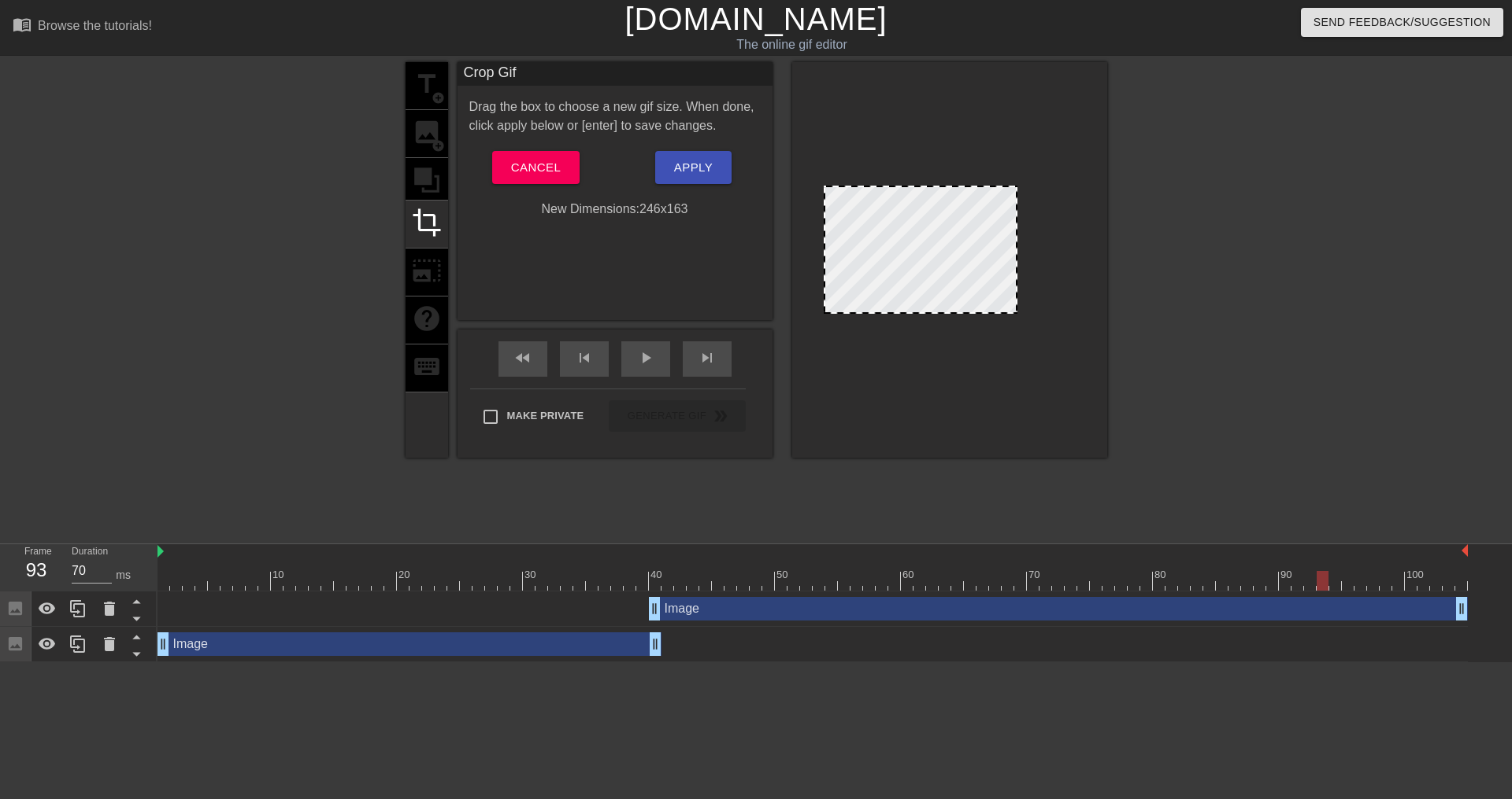
drag, startPoint x: 1065, startPoint y: 326, endPoint x: 1007, endPoint y: 313, distance: 59.4
click at [1007, 313] on div at bounding box center [1015, 313] width 16 height 16
drag, startPoint x: 825, startPoint y: 305, endPoint x: 882, endPoint y: 305, distance: 57.0
click at [695, 160] on span "Apply" at bounding box center [693, 168] width 39 height 21
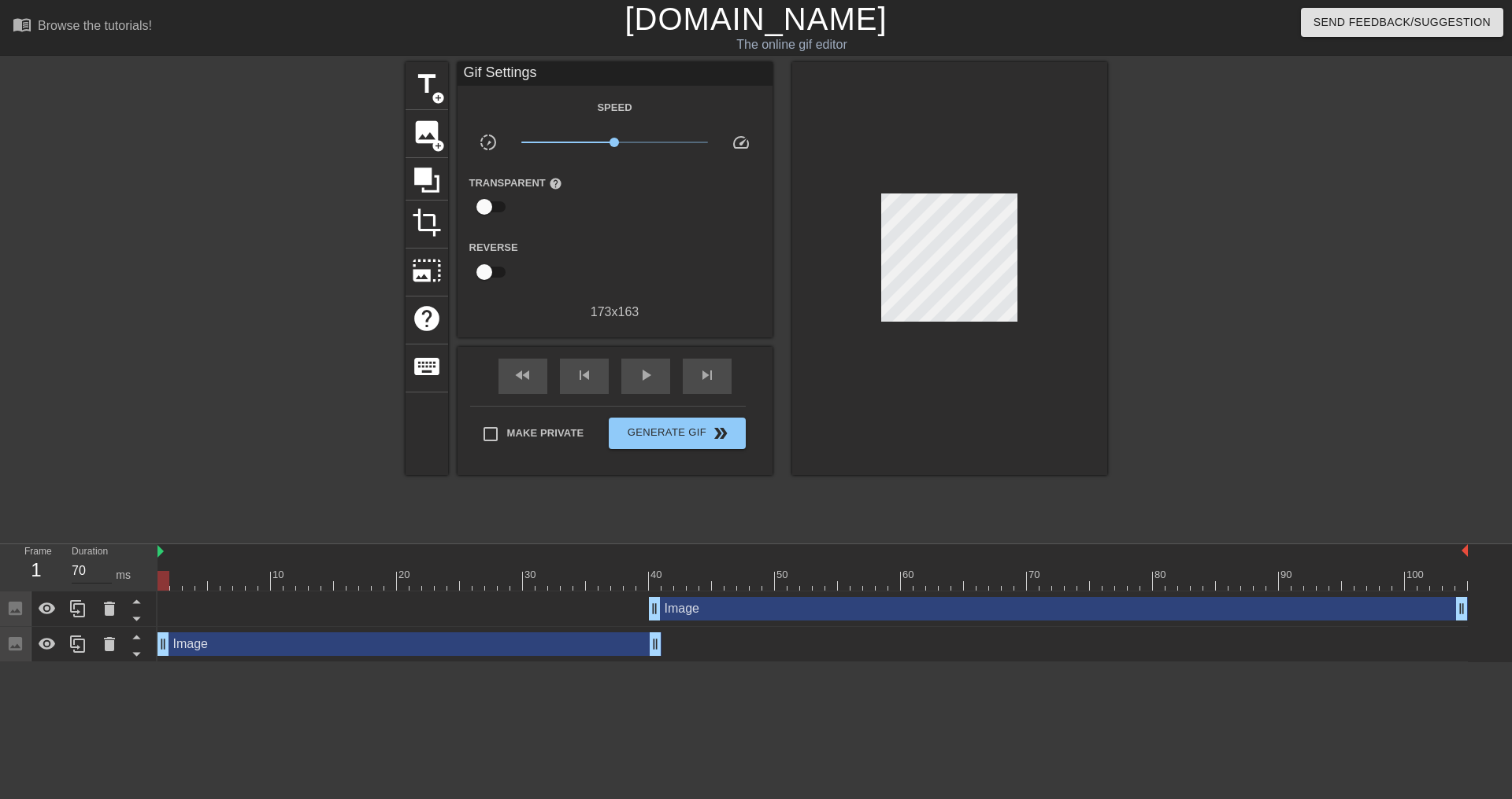
drag, startPoint x: 479, startPoint y: 585, endPoint x: 92, endPoint y: 579, distance: 387.0
click at [108, 580] on div "Frame 1 Duration 70 ms 10 20 30 40 50 60 70 80 90 100 Image drag_handle drag_ha…" at bounding box center [756, 604] width 1512 height 118
type input "70"
click at [678, 425] on span "Generate Gif double_arrow" at bounding box center [677, 433] width 124 height 19
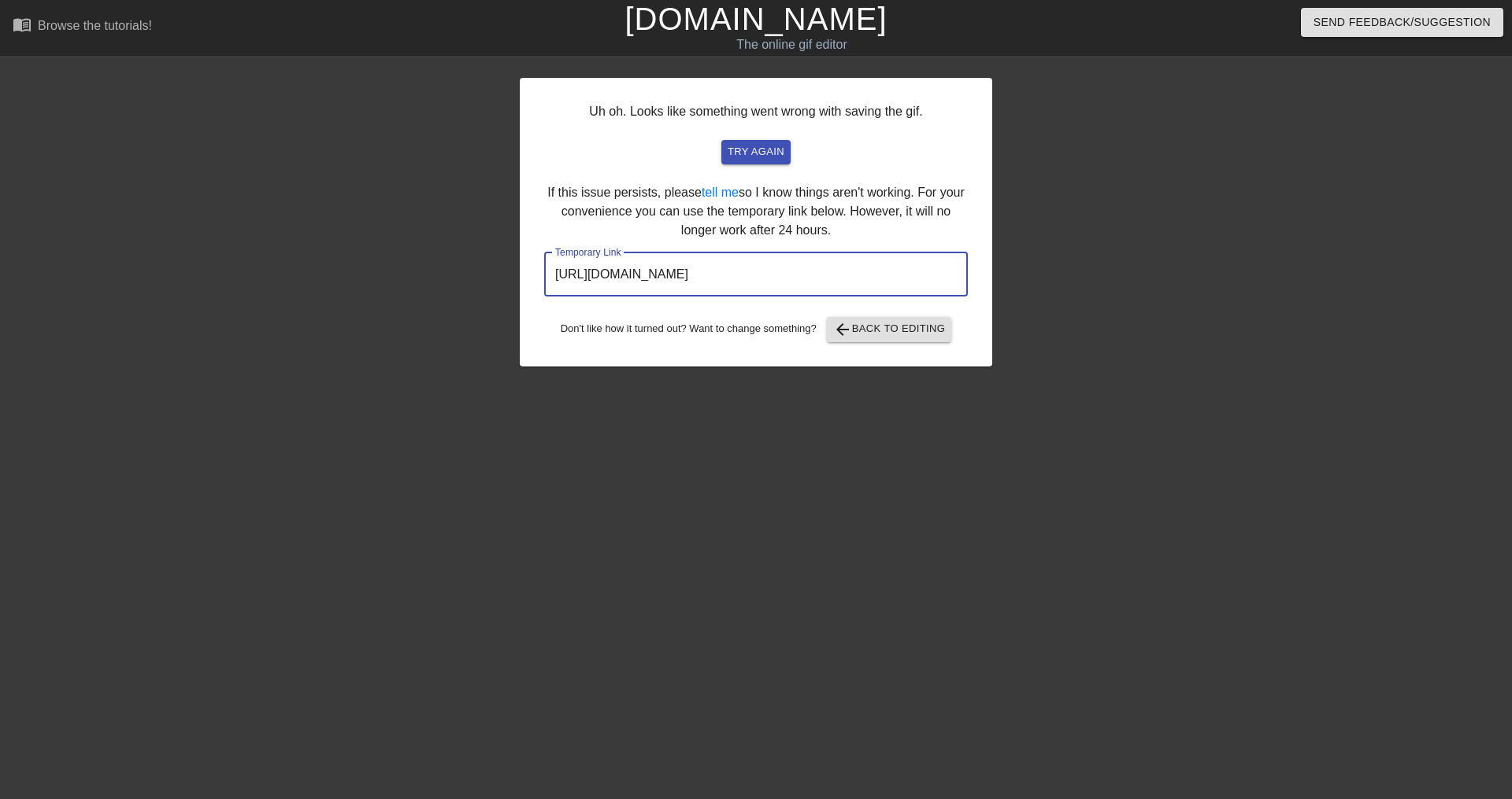
drag, startPoint x: 885, startPoint y: 270, endPoint x: 546, endPoint y: 274, distance: 339.0
click at [546, 274] on input "[URL][DOMAIN_NAME]" at bounding box center [756, 274] width 424 height 44
